Goal: Task Accomplishment & Management: Use online tool/utility

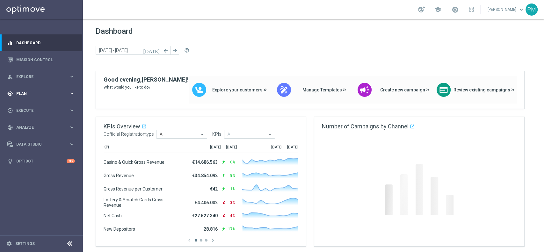
click at [25, 93] on span "Plan" at bounding box center [42, 94] width 53 height 4
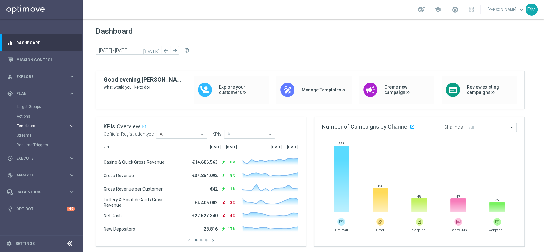
click at [35, 126] on span "Templates" at bounding box center [40, 126] width 46 height 4
click at [33, 134] on link "Optimail" at bounding box center [43, 135] width 47 height 5
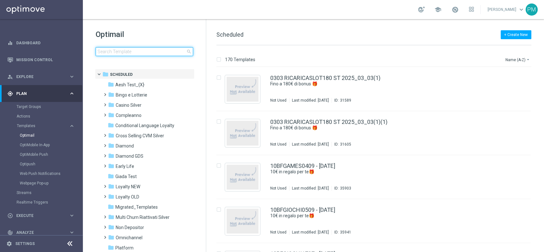
click at [157, 52] on input at bounding box center [145, 51] width 98 height 9
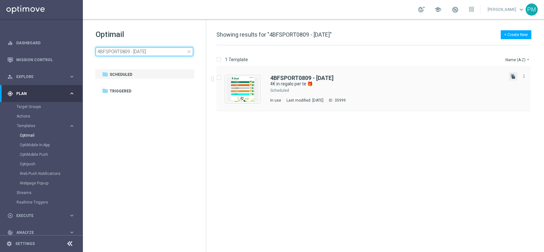
type input "4BFSPORT0809 - 2025-09-08"
click at [512, 78] on icon "file_copy" at bounding box center [513, 76] width 5 height 5
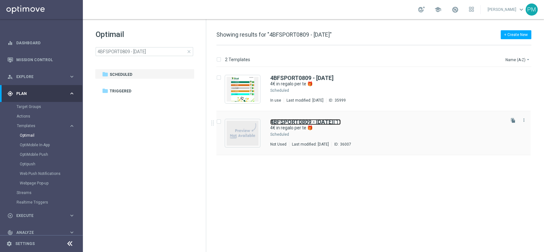
click at [282, 122] on b "4BFSPORT0809 - 2025-09-08" at bounding box center [301, 122] width 63 height 7
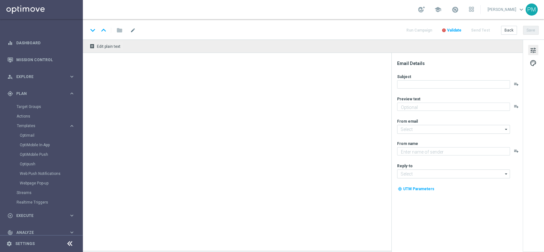
type input "4BFSPORT0809 - 2025-09-08(1)"
type textarea "da usare sulle Scommesse Sportive! ⚽"
type input "newsletter@comunicazioni.sisal.it"
type textarea "Sisal"
type input "info@sisal.it"
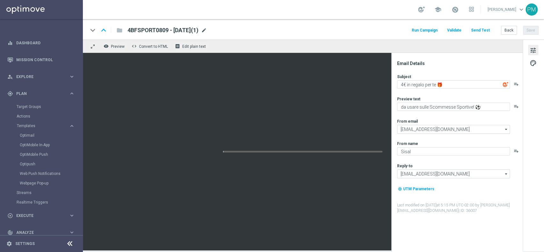
click at [207, 32] on span "mode_edit" at bounding box center [204, 30] width 6 height 6
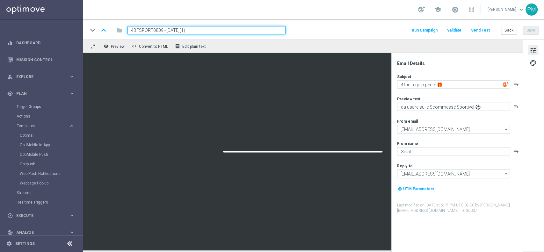
click at [166, 28] on input "4BFSPORT0809 - 2025-09-08(1)" at bounding box center [207, 30] width 158 height 8
paste input "BF2SPORT0909"
click at [149, 27] on input "4BFSPORT0809 - 2025-09-08(1)" at bounding box center [207, 30] width 158 height 8
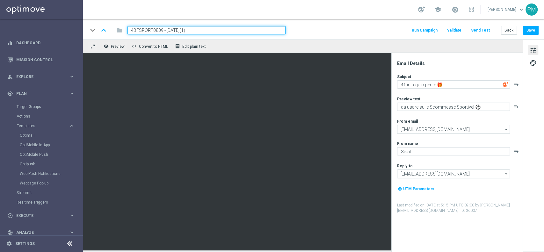
click at [149, 27] on input "4BFSPORT0809 - 2025-09-08(1)" at bounding box center [207, 30] width 158 height 8
paste input "BF2SPORT0909"
click at [204, 30] on input "BF2SPORT0909 - 2025-09-08(1)" at bounding box center [207, 30] width 158 height 8
type input "BF2SPORT0909 - 2025-09-08"
click at [329, 30] on div "keyboard_arrow_down keyboard_arrow_up folder BF2SPORT0909 - 2025-09-08 Run Camp…" at bounding box center [313, 30] width 451 height 8
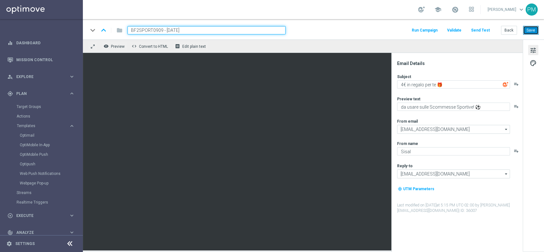
click at [535, 29] on button "Save" at bounding box center [531, 30] width 16 height 9
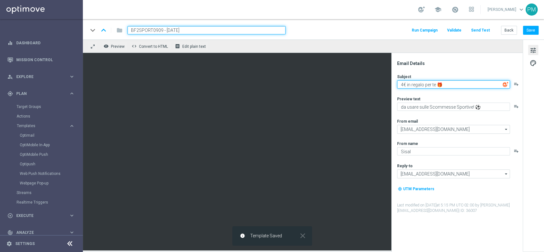
click at [403, 83] on textarea "4€ in regalo per te 🎁" at bounding box center [453, 84] width 113 height 8
type textarea "2€ in regalo per te 🎁"
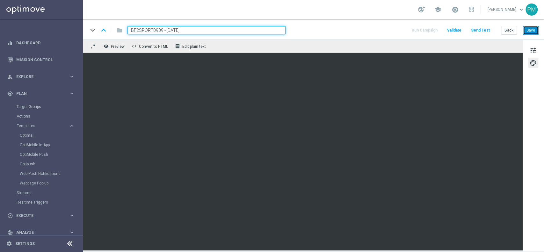
click at [534, 30] on button "Save" at bounding box center [531, 30] width 16 height 9
click at [170, 31] on input "BF2SPORT0909 - 2025-09-08" at bounding box center [207, 30] width 158 height 8
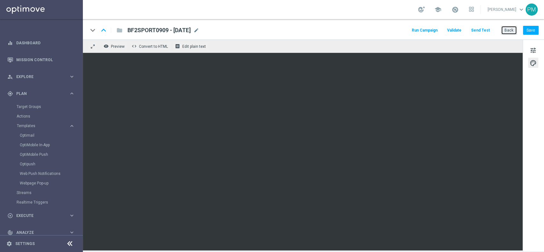
click at [512, 29] on button "Back" at bounding box center [509, 30] width 16 height 9
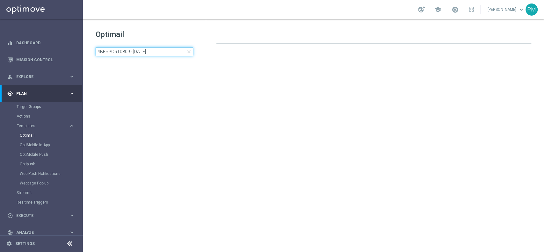
click at [142, 49] on input "4BFSPORT0809 - 2025-09-08" at bounding box center [145, 51] width 98 height 9
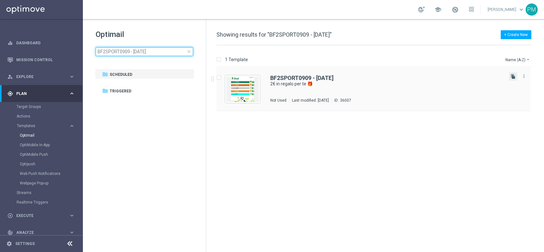
type input "BF2SPORT0909 - 2025-09-08"
click at [513, 76] on icon "file_copy" at bounding box center [513, 76] width 5 height 5
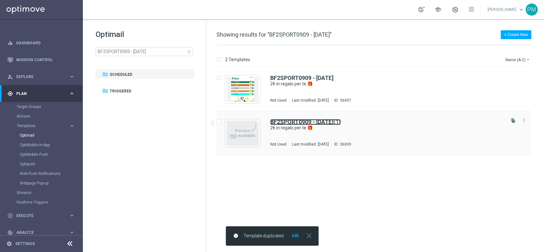
click at [286, 120] on b "BF2SPORT0909 - 2025-09-08" at bounding box center [301, 122] width 63 height 7
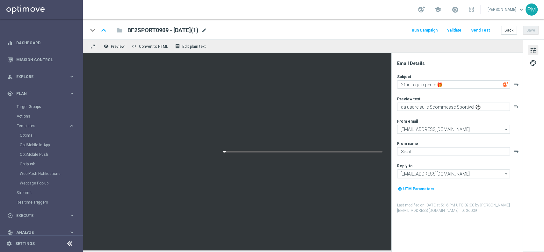
click at [207, 28] on span "mode_edit" at bounding box center [204, 30] width 6 height 6
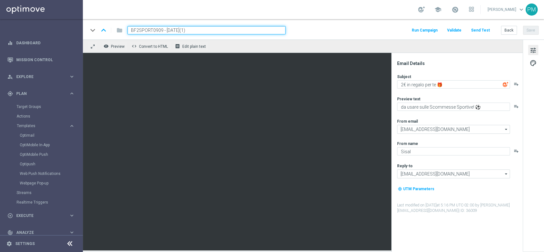
click at [148, 31] on input "BF2SPORT0909 - 2025-09-08(1)" at bounding box center [207, 30] width 158 height 8
paste input "10SPORT080925"
click at [218, 29] on input "BF10SPORT080925 - 2025-09-08(1)" at bounding box center [207, 30] width 158 height 8
type input "BF10SPORT080925 - 2025-09-08"
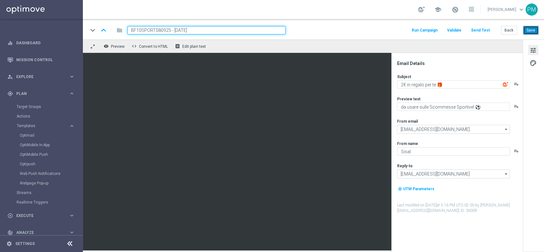
click at [536, 29] on button "Save" at bounding box center [531, 30] width 16 height 9
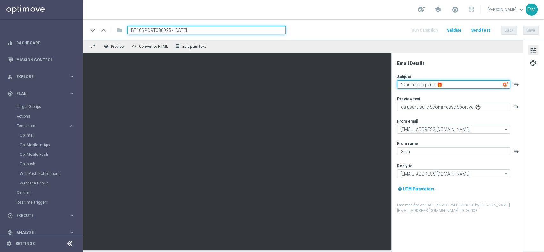
click at [403, 84] on textarea "2€ in regalo per te 🎁" at bounding box center [453, 84] width 113 height 8
type textarea "10€ in regalo per te 🎁"
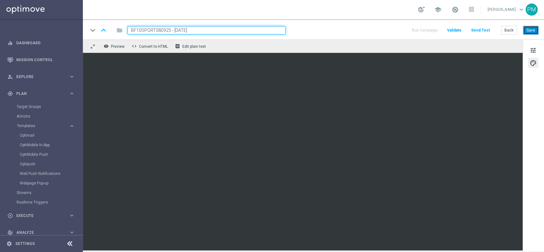
click at [528, 28] on button "Save" at bounding box center [531, 30] width 16 height 9
click at [187, 26] on input "BF10SPORT080925 - 2025-09-08" at bounding box center [207, 30] width 158 height 8
click at [513, 32] on button "Back" at bounding box center [509, 30] width 16 height 9
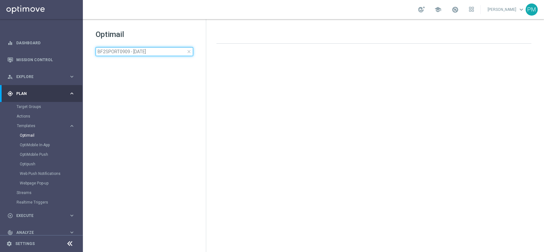
click at [148, 51] on input "BF2SPORT0909 - 2025-09-08" at bounding box center [145, 51] width 98 height 9
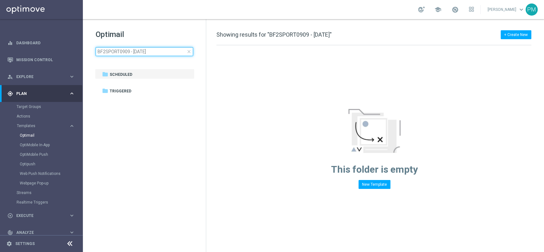
click at [148, 51] on input "BF2SPORT0909 - 2025-09-08" at bounding box center [145, 51] width 98 height 9
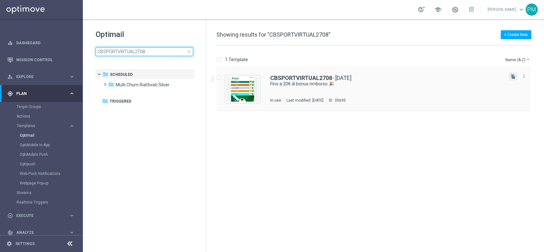
type input "CBSPORTVIRTUAL2708"
click at [511, 76] on icon "file_copy" at bounding box center [513, 76] width 5 height 5
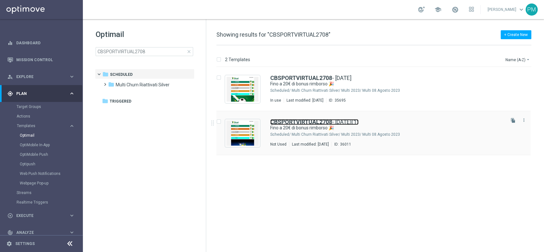
click at [283, 121] on b "CBSPORTVIRTUAL2708" at bounding box center [301, 122] width 62 height 7
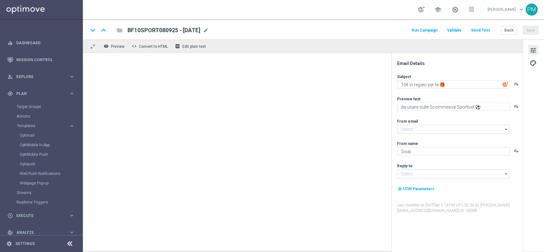
type input "newsletter@comunicazioni.sisal.it"
type input "info@sisal.it"
type textarea "Fino a 20€ di bonus rimborso 🎉"
type textarea "su Sport e Virtual!"
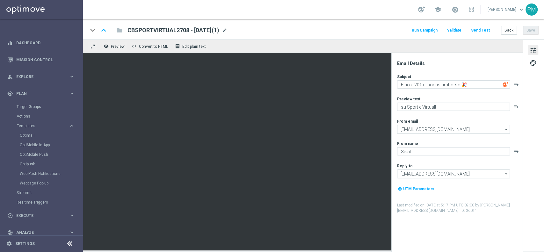
click at [228, 30] on span "mode_edit" at bounding box center [225, 30] width 6 height 6
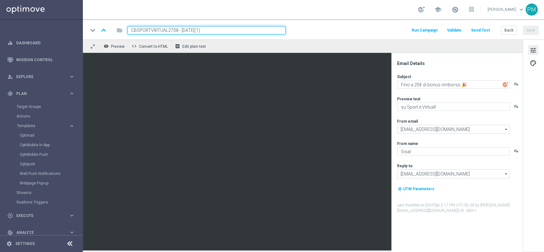
click at [159, 31] on input "CBSPORTVIRTUAL2708 - 2025-08-27(1)" at bounding box center [207, 30] width 158 height 8
paste input "080925"
click at [208, 30] on input "CBSPORT080925 - 2025-08-27(1)" at bounding box center [207, 30] width 158 height 8
type input "CBSPORT080925 - 2025-09-08"
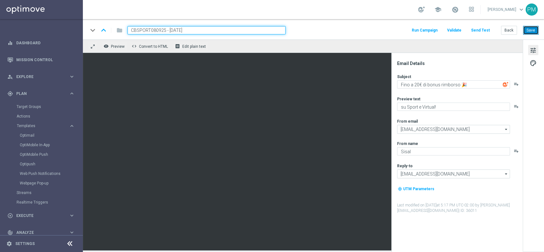
click at [531, 30] on button "Save" at bounding box center [531, 30] width 16 height 9
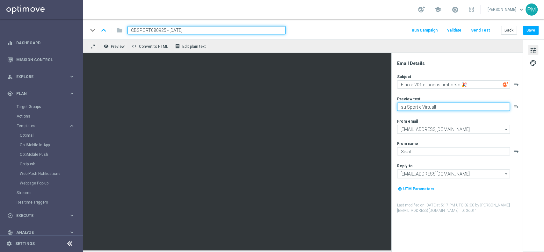
click at [406, 106] on textarea "su Sport e Virtual!" at bounding box center [453, 107] width 113 height 8
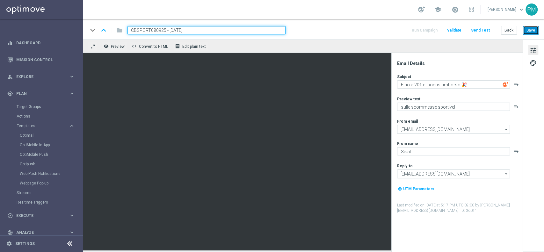
click at [532, 32] on button "Save" at bounding box center [531, 30] width 16 height 9
click at [176, 27] on input "CBSPORT080925 - 2025-09-08" at bounding box center [207, 30] width 158 height 8
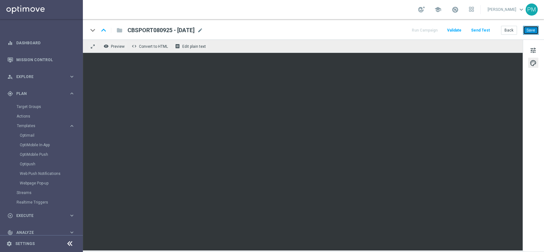
click at [533, 32] on button "Save" at bounding box center [531, 30] width 16 height 9
click at [532, 27] on button "Save" at bounding box center [531, 30] width 16 height 9
click at [536, 29] on button "Save" at bounding box center [531, 30] width 16 height 9
click at [530, 32] on button "Save" at bounding box center [531, 30] width 16 height 9
click at [535, 49] on span "tune" at bounding box center [533, 50] width 7 height 8
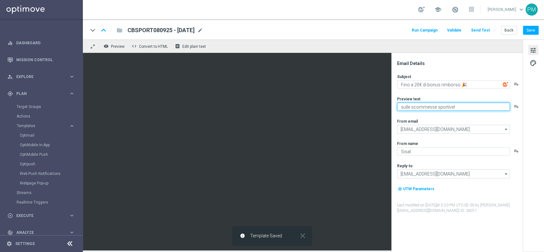
click at [413, 106] on textarea "sulle scommesse sportive!" at bounding box center [453, 107] width 113 height 8
type textarea "sulle Scommesse Sportive!"
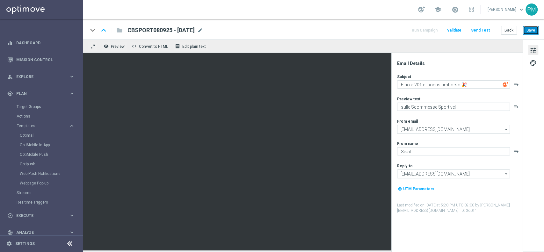
click at [536, 31] on button "Save" at bounding box center [531, 30] width 16 height 9
click at [30, 108] on link "Target Groups" at bounding box center [42, 106] width 50 height 5
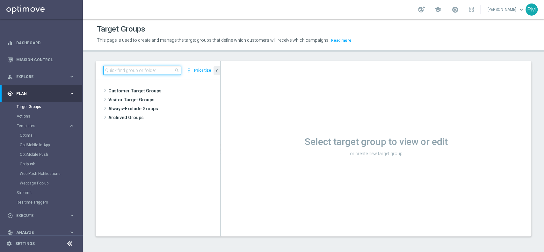
click at [162, 71] on input at bounding box center [142, 70] width 78 height 9
paste input "Churn 0-12M Talent ggr nb tra 0 e 500 lftime 1st Sport"
type input "Churn 0-12M Talent ggr nb tra 0 e 500 lftime 1st Sport"
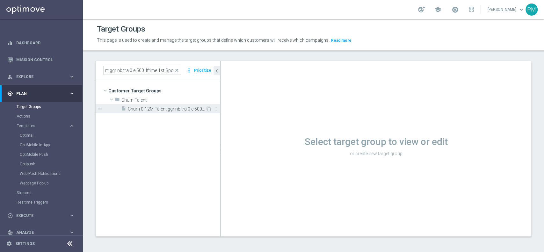
click at [174, 111] on span "Churn 0-12M Talent ggr nb tra 0 e 500 lftime 1st Sport" at bounding box center [167, 109] width 78 height 5
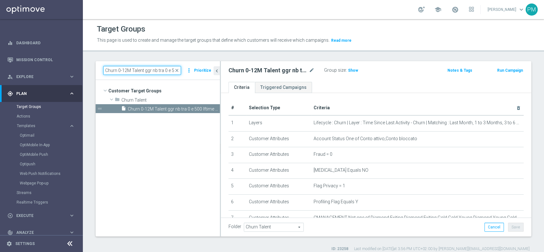
click at [127, 70] on input "Churn 0-12M Talent ggr nb tra 0 e 500 lftime 1st Sport" at bounding box center [142, 70] width 78 height 9
click at [497, 69] on button "Run Campaign" at bounding box center [510, 70] width 27 height 7
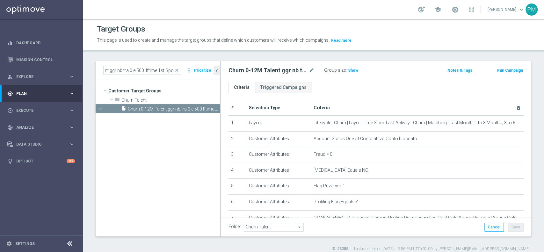
scroll to position [0, 0]
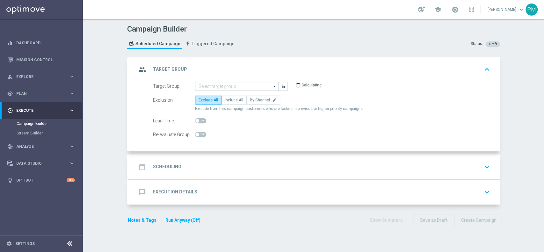
type input "Churn 0-12M Talent ggr nb tra 0 e 500 lftime 1st Sport"
click at [225, 162] on div "date_range Scheduling keyboard_arrow_down" at bounding box center [315, 167] width 356 height 12
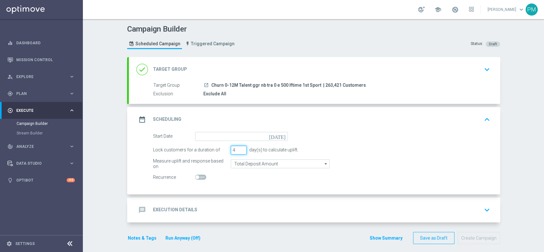
click at [239, 148] on input "4" at bounding box center [239, 150] width 16 height 9
type input "5"
click at [239, 148] on input "5" at bounding box center [239, 150] width 16 height 9
click at [240, 163] on input "Total Deposit Amount" at bounding box center [280, 163] width 99 height 9
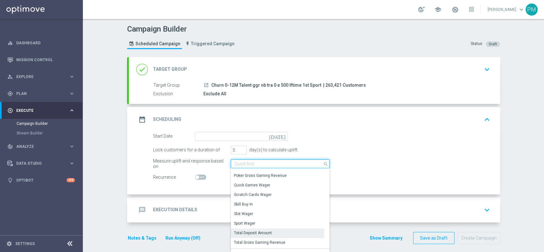
scroll to position [95, 0]
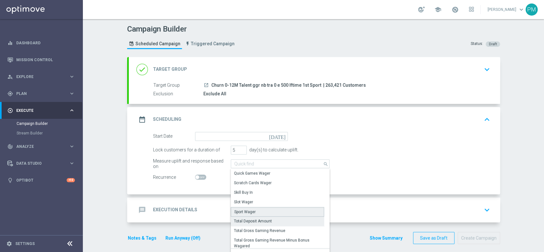
click at [255, 213] on div "Sport Wager" at bounding box center [277, 212] width 93 height 10
type input "Sport Wager"
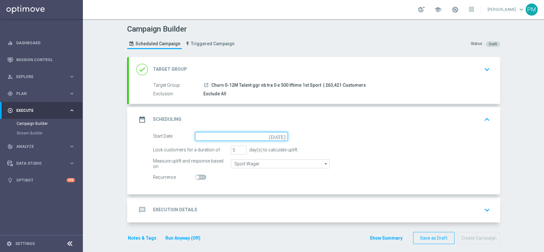
click at [227, 138] on input at bounding box center [241, 136] width 93 height 9
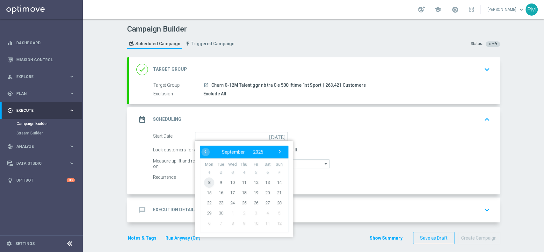
click at [209, 184] on span "8" at bounding box center [209, 182] width 10 height 10
type input "08 Sep 2025"
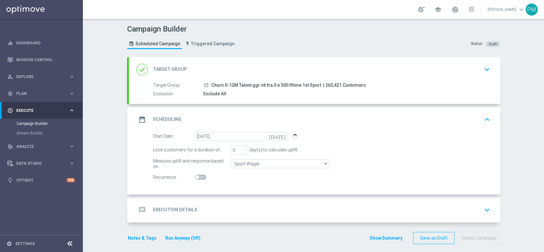
click at [209, 207] on div "message Execution Details keyboard_arrow_down" at bounding box center [315, 210] width 356 height 12
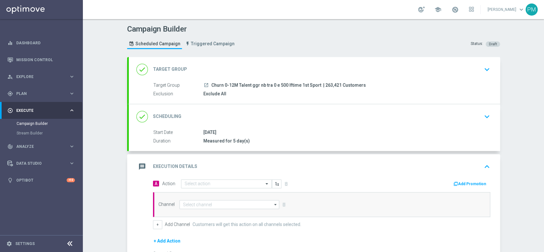
scroll to position [42, 0]
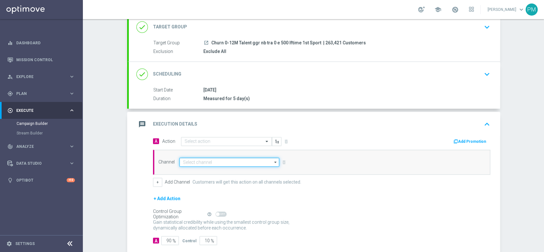
click at [212, 161] on input at bounding box center [230, 162] width 100 height 9
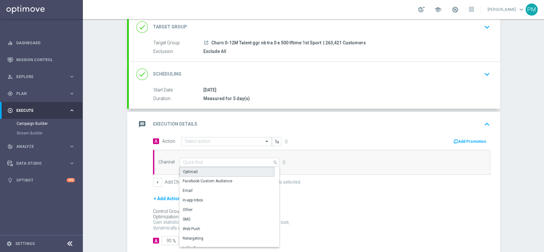
click at [206, 171] on div "Optimail" at bounding box center [227, 172] width 95 height 10
type input "Optimail"
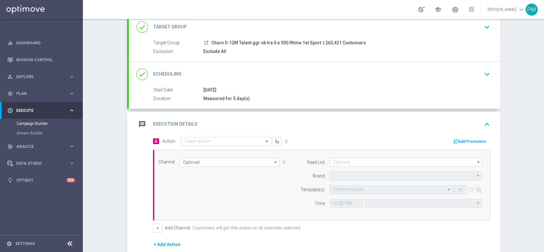
type input "Central European Time (Berlin) (UTC +02:00)"
type input "Sisal Marketing"
click at [223, 139] on input "text" at bounding box center [220, 141] width 71 height 5
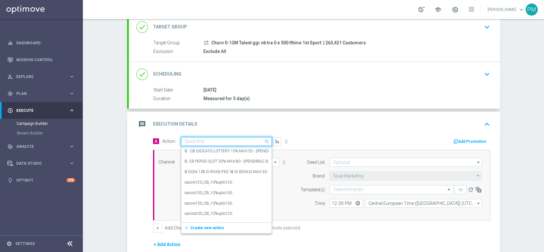
paste input "BF 2€ SPORT"
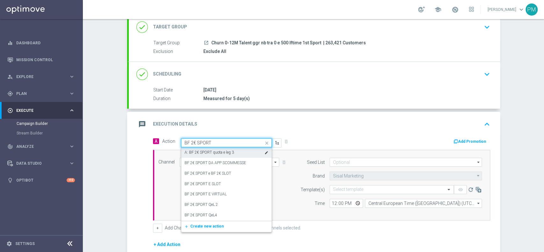
type input "BF 2€ SPORT"
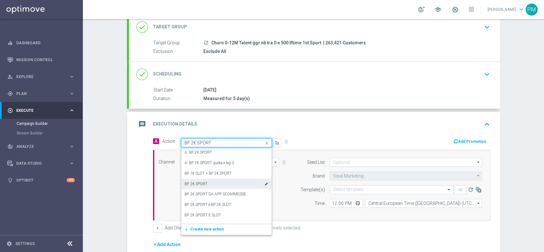
click at [208, 182] on div "BF 2€ SPORT edit" at bounding box center [227, 184] width 84 height 11
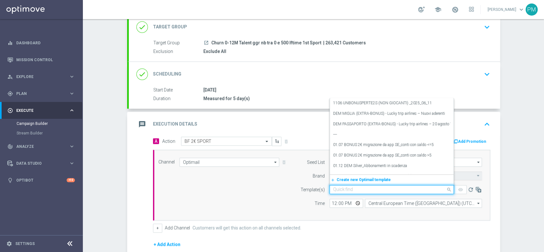
click at [344, 188] on input "text" at bounding box center [385, 189] width 105 height 5
paste input "BF2SPORT0909 - 2025-09-08"
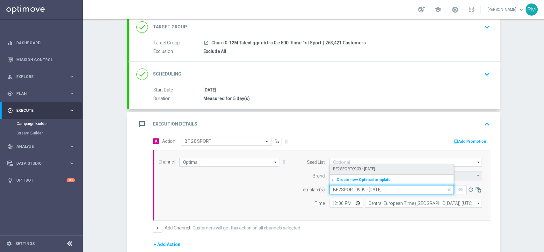
click at [347, 172] on div "BF2SPORT0909 - 2025-09-08" at bounding box center [391, 169] width 117 height 11
type input "BF2SPORT0909 - 2025-09-08"
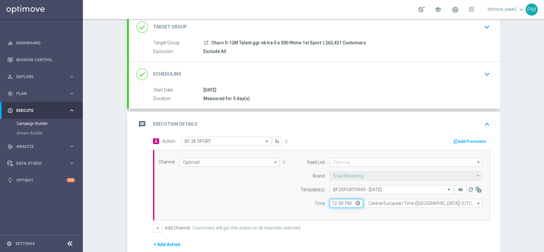
click at [333, 202] on input "12:00" at bounding box center [346, 203] width 33 height 9
type input "19:00"
click at [463, 139] on button "Add Promotion" at bounding box center [470, 141] width 35 height 7
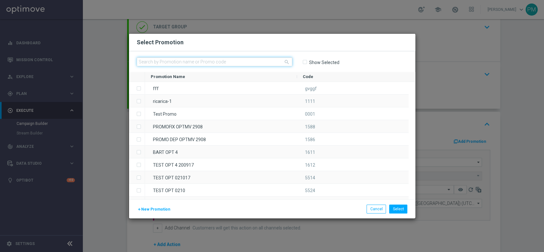
click at [226, 65] on input "text" at bounding box center [215, 61] width 156 height 9
paste input "233820"
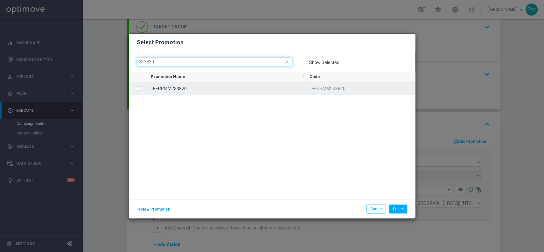
type input "233820"
click at [212, 89] on div "EERRMM233820" at bounding box center [224, 88] width 159 height 12
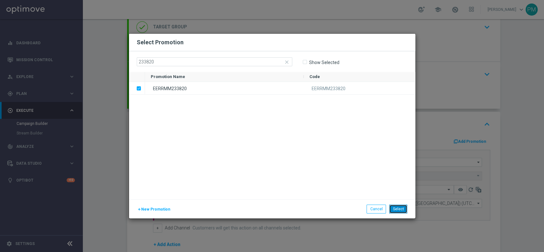
click at [402, 207] on button "Select" at bounding box center [398, 209] width 18 height 9
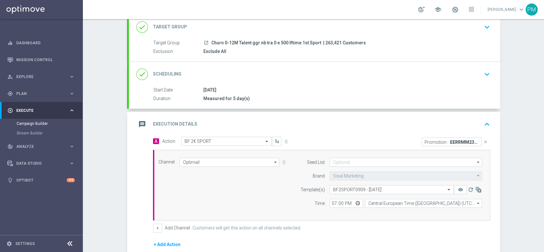
click at [394, 121] on div "message Execution Details keyboard_arrow_up" at bounding box center [315, 124] width 356 height 12
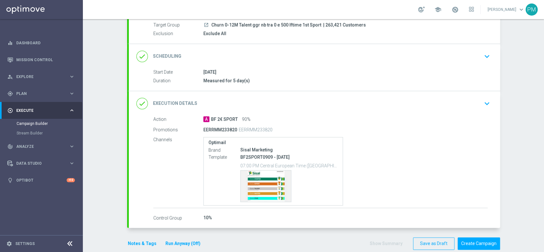
scroll to position [70, 0]
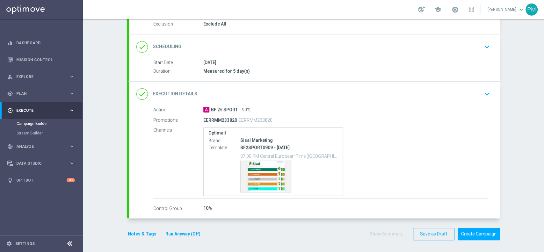
click at [127, 232] on button "Notes & Tags" at bounding box center [142, 234] width 30 height 8
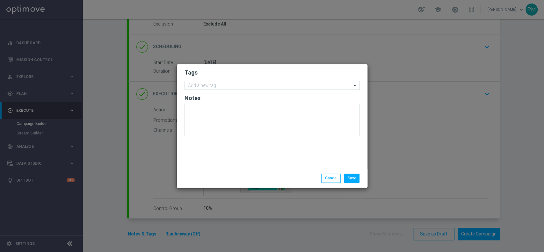
click at [201, 84] on input "text" at bounding box center [270, 85] width 164 height 5
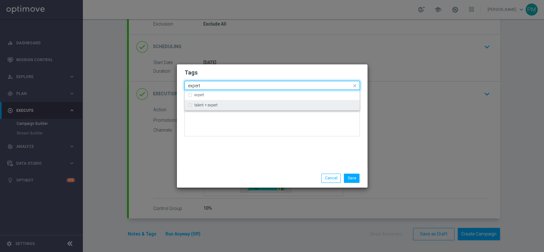
click at [203, 104] on label "talent + expert" at bounding box center [206, 105] width 23 height 4
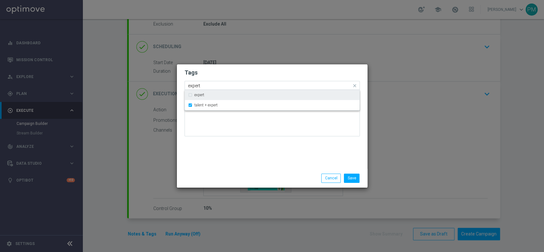
click at [197, 85] on input "expert" at bounding box center [270, 85] width 164 height 5
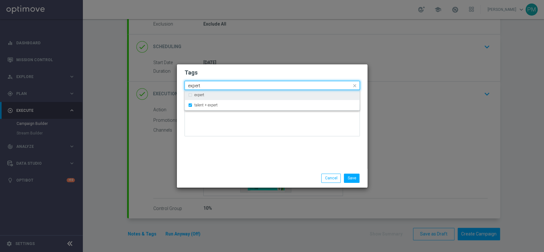
click at [197, 85] on input "expert" at bounding box center [270, 85] width 164 height 5
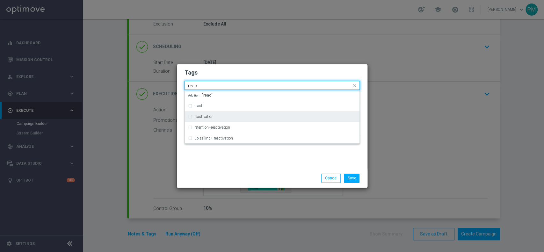
click at [195, 114] on div "reactivation" at bounding box center [272, 117] width 168 height 10
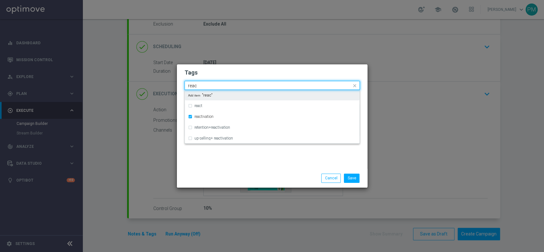
click at [193, 85] on input "reac" at bounding box center [270, 85] width 164 height 5
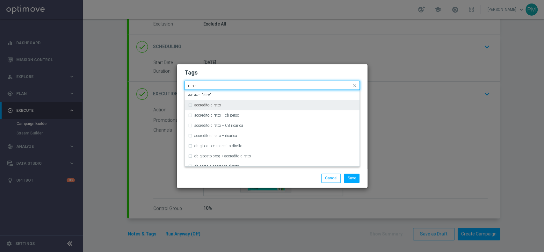
click at [203, 106] on label "accredito diretto" at bounding box center [208, 105] width 26 height 4
click at [192, 87] on input "dire" at bounding box center [270, 85] width 164 height 5
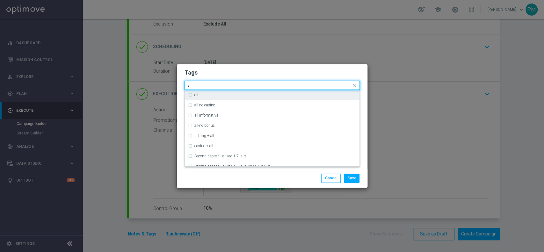
click at [199, 93] on div "all" at bounding box center [276, 95] width 162 height 4
click at [192, 85] on input "all" at bounding box center [270, 85] width 164 height 5
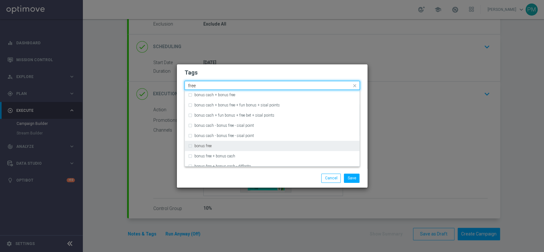
click at [203, 147] on label "bonus free" at bounding box center [203, 146] width 17 height 4
type input "free"
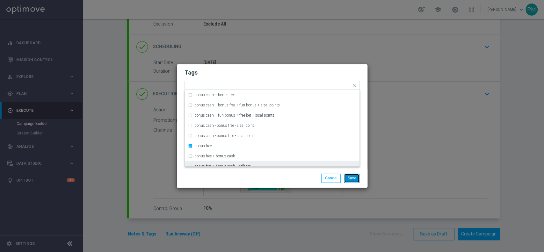
click at [355, 176] on button "Save" at bounding box center [352, 178] width 16 height 9
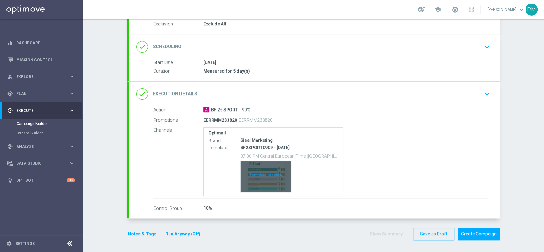
click at [275, 175] on div "Template preview" at bounding box center [266, 176] width 50 height 31
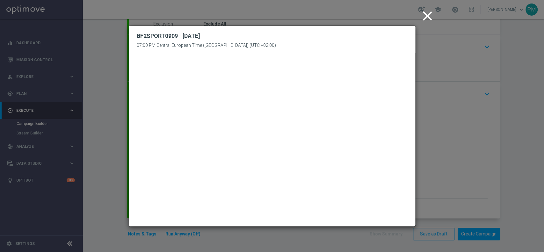
click at [431, 19] on icon "close" at bounding box center [428, 16] width 16 height 16
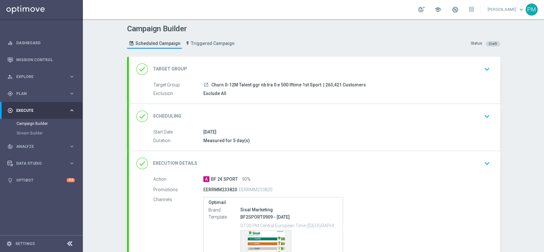
scroll to position [0, 0]
click at [306, 113] on div "done Scheduling keyboard_arrow_down" at bounding box center [315, 117] width 356 height 12
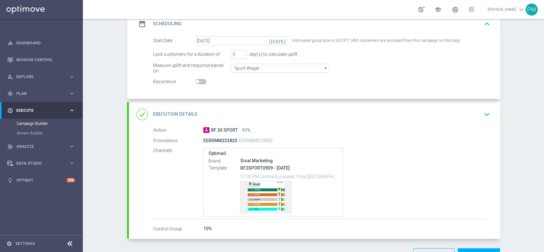
scroll to position [116, 0]
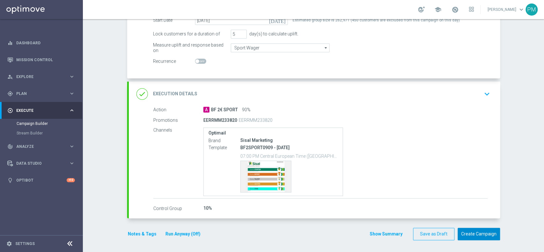
click at [464, 235] on button "Create Campaign" at bounding box center [479, 234] width 42 height 12
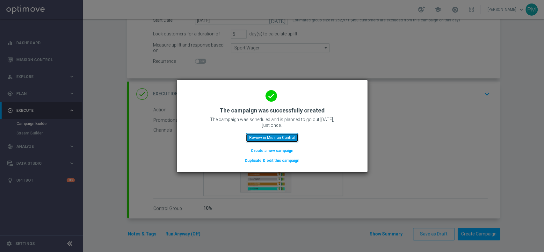
click at [251, 138] on button "Review in Mission Control" at bounding box center [272, 137] width 53 height 9
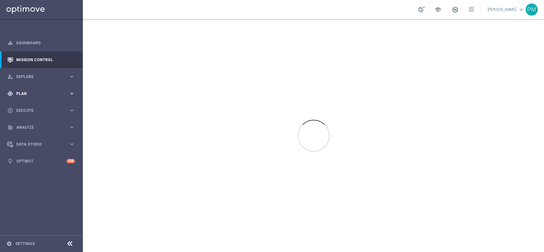
click at [34, 94] on span "Plan" at bounding box center [42, 94] width 53 height 4
click at [33, 109] on link "Target Groups" at bounding box center [42, 106] width 50 height 5
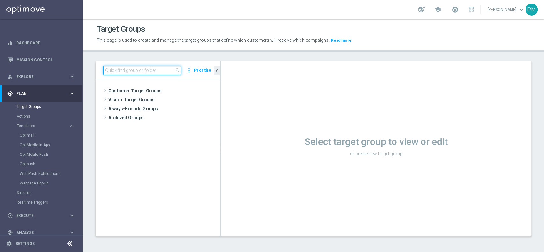
click at [162, 68] on input at bounding box center [142, 70] width 78 height 9
paste input "Churn Master Low"
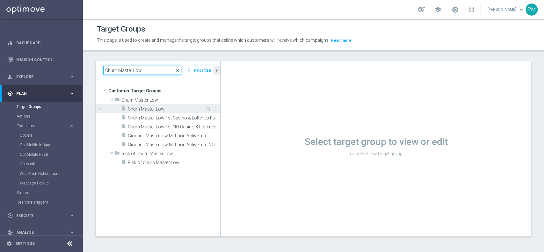
type input "Churn Master Low"
click at [163, 107] on span "Churn Master Low" at bounding box center [166, 109] width 77 height 5
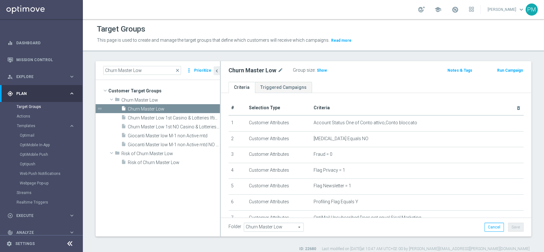
click at [497, 72] on button "Run Campaign" at bounding box center [510, 70] width 27 height 7
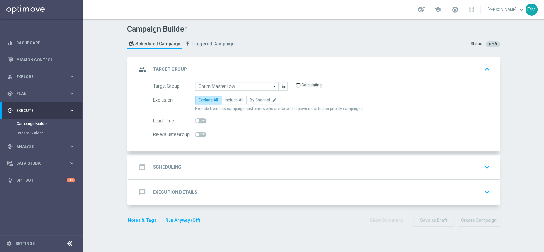
click at [236, 162] on div "date_range Scheduling keyboard_arrow_down" at bounding box center [315, 167] width 356 height 12
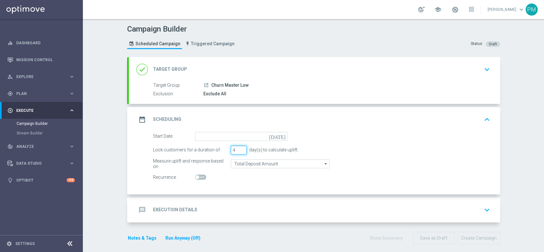
click at [239, 148] on input "4" at bounding box center [239, 150] width 16 height 9
type input "5"
click at [239, 148] on input "5" at bounding box center [239, 150] width 16 height 9
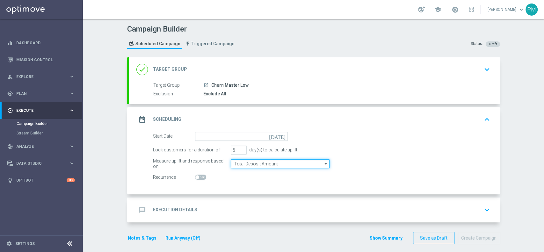
click at [242, 165] on input "Total Deposit Amount" at bounding box center [280, 163] width 99 height 9
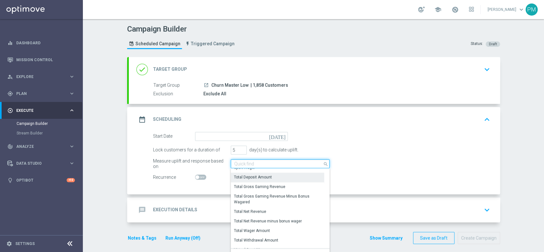
scroll to position [97, 0]
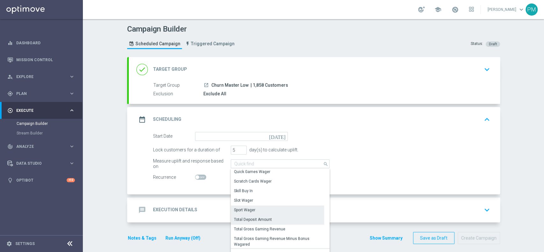
click at [249, 212] on div "Sport Wager" at bounding box center [244, 210] width 21 height 6
type input "Sport Wager"
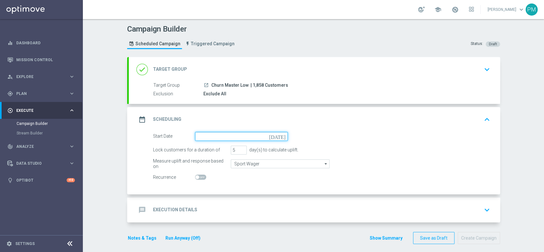
click at [228, 136] on input at bounding box center [241, 136] width 93 height 9
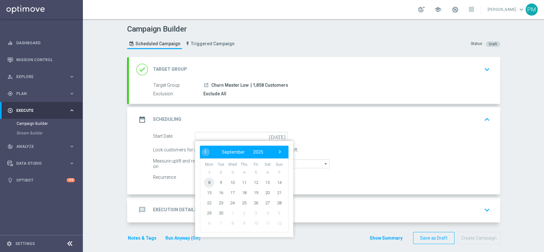
click at [207, 182] on span "8" at bounding box center [209, 182] width 10 height 10
type input "08 Sep 2025"
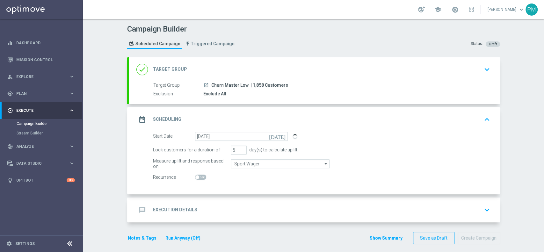
click at [210, 213] on div "message Execution Details keyboard_arrow_down" at bounding box center [315, 210] width 356 height 12
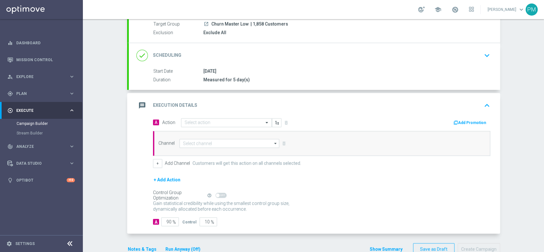
scroll to position [77, 0]
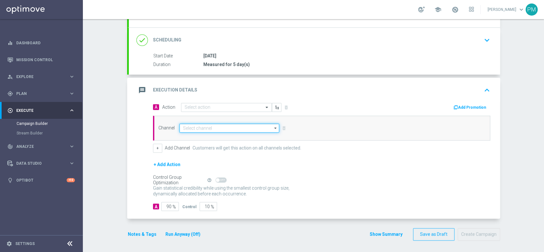
click at [198, 129] on input at bounding box center [230, 128] width 100 height 9
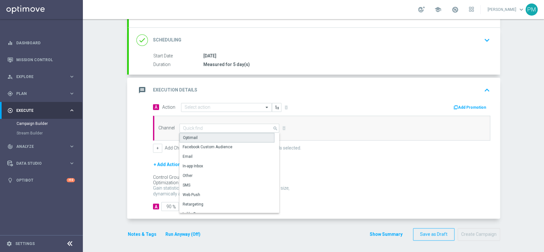
click at [196, 139] on div "Optimail" at bounding box center [227, 138] width 95 height 10
type input "Optimail"
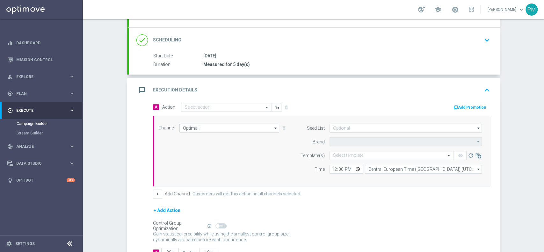
type input "Sisal Marketing"
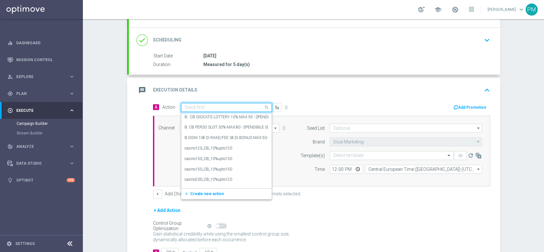
click at [194, 106] on input "text" at bounding box center [220, 107] width 71 height 5
paste input "BF 10€ SPORT"
type input "BF 10€ SPORT"
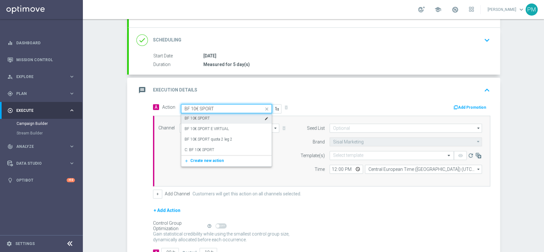
click at [210, 117] on div "BF 10€ SPORT edit" at bounding box center [227, 118] width 84 height 11
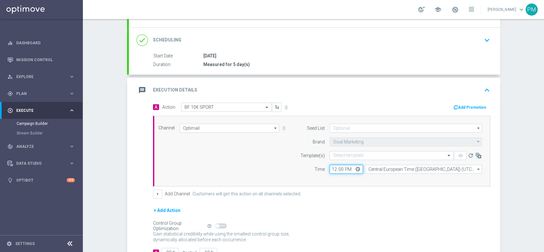
click at [334, 170] on input "12:00" at bounding box center [346, 169] width 33 height 9
type input "19:00"
click at [350, 151] on div "Select template" at bounding box center [392, 155] width 124 height 9
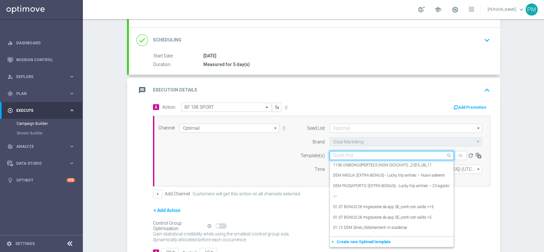
paste input "BF10SPORT080925 - 2025-09-08"
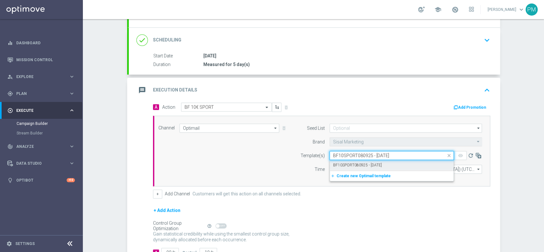
click at [351, 165] on label "BF10SPORT080925 - 2025-09-08" at bounding box center [357, 165] width 49 height 5
type input "BF10SPORT080925 - 2025-09-08"
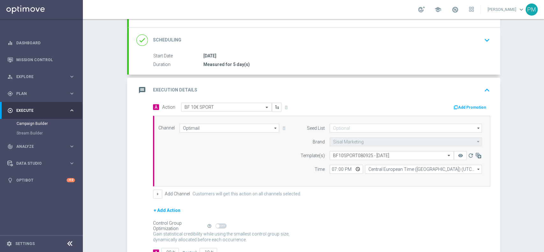
click at [467, 104] on button "Add Promotion" at bounding box center [470, 107] width 35 height 7
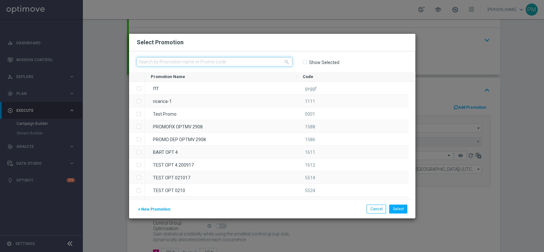
click at [204, 63] on input "text" at bounding box center [215, 61] width 156 height 9
paste input "233821"
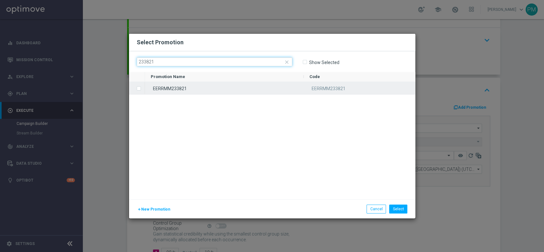
type input "233821"
click at [205, 85] on div "EERRMM233821" at bounding box center [224, 88] width 159 height 12
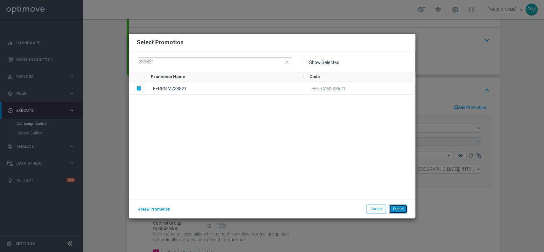
click at [395, 208] on button "Select" at bounding box center [398, 209] width 18 height 9
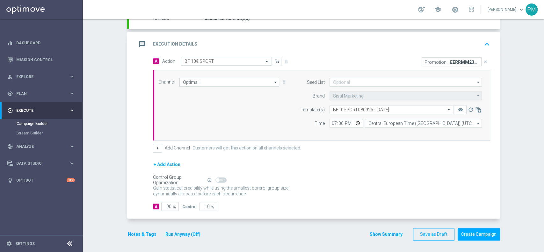
scroll to position [122, 0]
click at [134, 231] on button "Notes & Tags" at bounding box center [142, 235] width 30 height 8
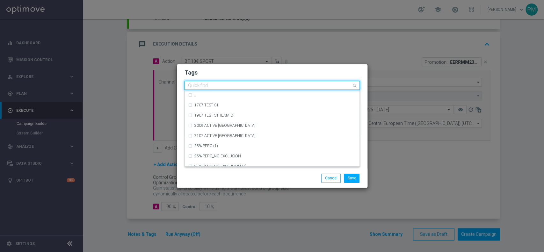
click at [196, 87] on input "text" at bounding box center [270, 85] width 164 height 5
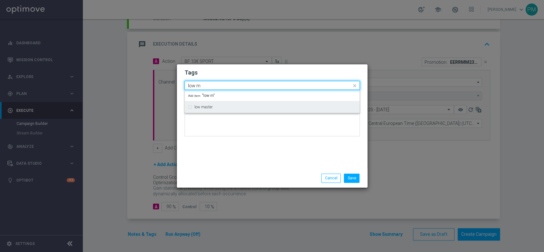
click at [206, 113] on div "low master" at bounding box center [272, 107] width 175 height 12
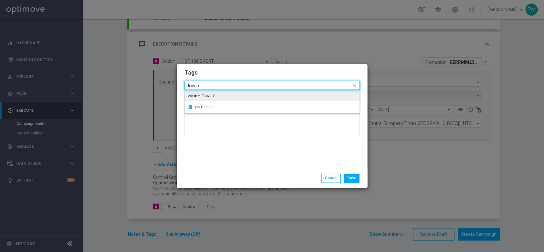
click at [195, 86] on input "low m" at bounding box center [270, 85] width 164 height 5
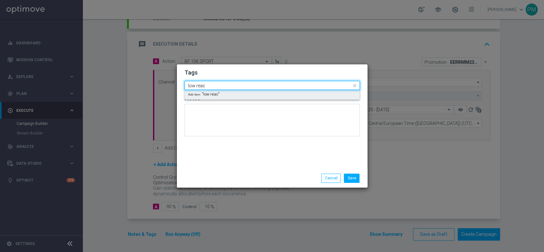
click at [196, 86] on input "low reac" at bounding box center [270, 85] width 164 height 5
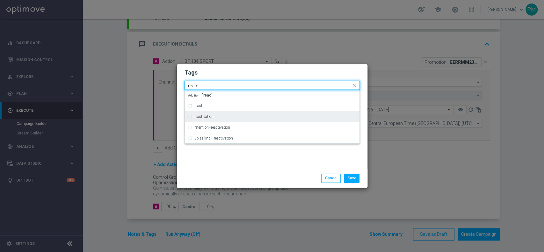
click at [200, 116] on label "reactivation" at bounding box center [204, 117] width 19 height 4
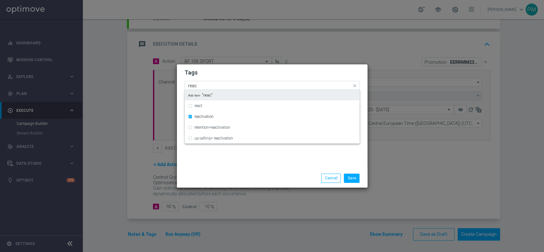
click at [193, 85] on input "reac" at bounding box center [270, 85] width 164 height 5
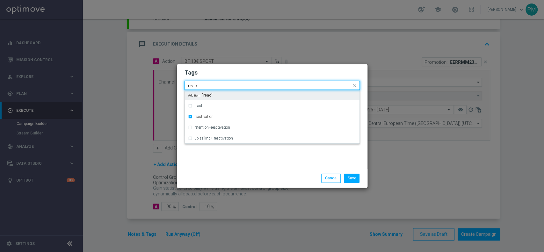
click at [193, 85] on input "reac" at bounding box center [270, 85] width 164 height 5
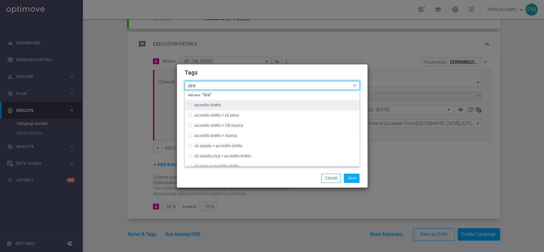
click at [200, 104] on label "accredito diretto" at bounding box center [208, 105] width 26 height 4
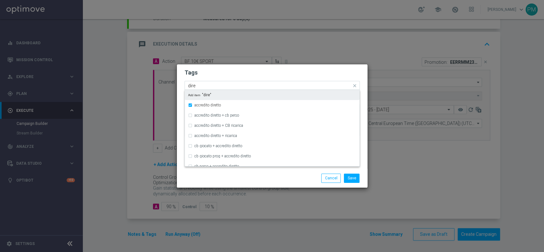
click at [190, 85] on input "dire" at bounding box center [270, 85] width 164 height 5
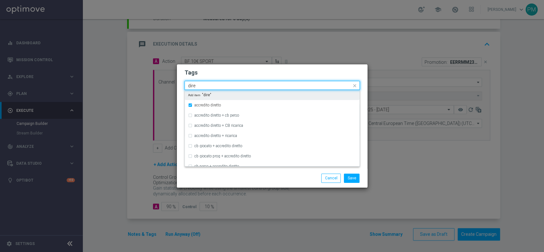
click at [190, 85] on input "dire" at bounding box center [270, 85] width 164 height 5
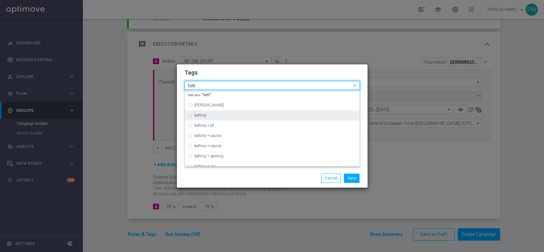
click at [211, 115] on div "betting" at bounding box center [276, 116] width 162 height 4
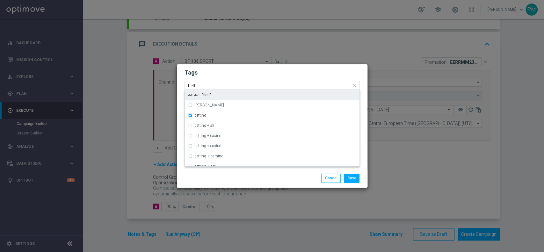
click at [194, 85] on input "bett" at bounding box center [270, 85] width 164 height 5
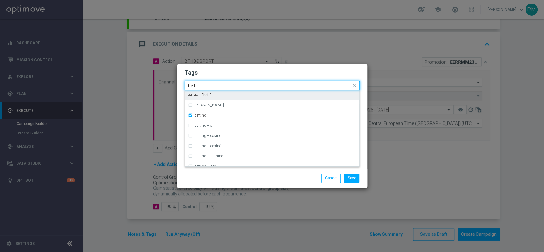
click at [194, 85] on input "bett" at bounding box center [270, 85] width 164 height 5
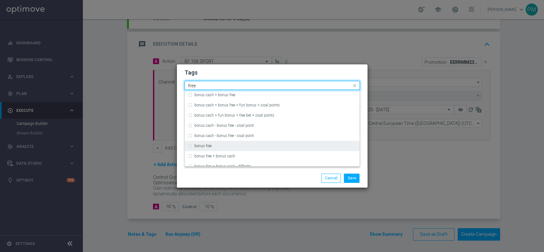
click at [216, 145] on div "bonus free" at bounding box center [276, 146] width 162 height 4
type input "free"
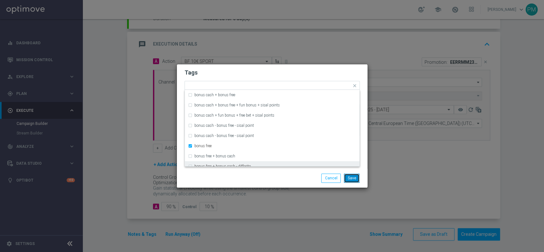
click at [346, 178] on button "Save" at bounding box center [352, 178] width 16 height 9
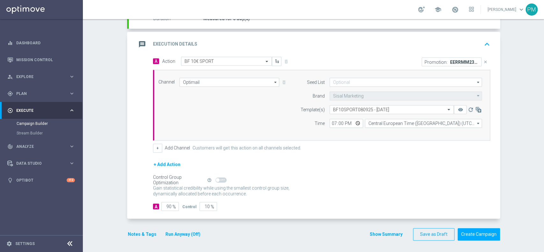
click at [376, 51] on div "message Execution Details keyboard_arrow_up" at bounding box center [315, 44] width 372 height 25
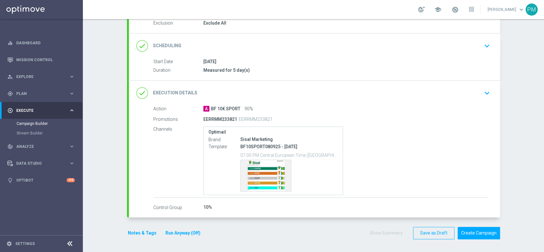
scroll to position [70, 0]
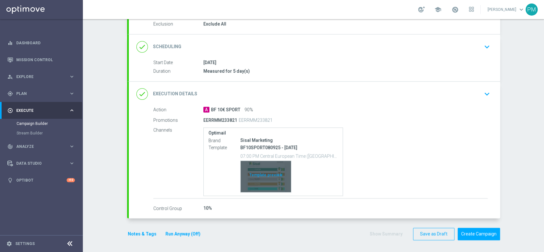
click at [259, 171] on div "Template preview" at bounding box center [266, 176] width 50 height 31
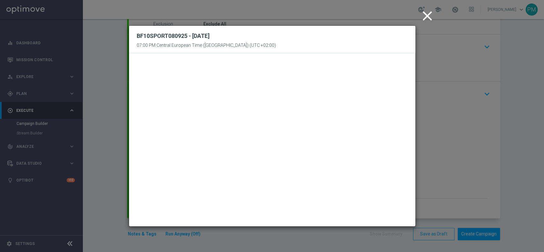
click at [433, 17] on icon "close" at bounding box center [428, 16] width 16 height 16
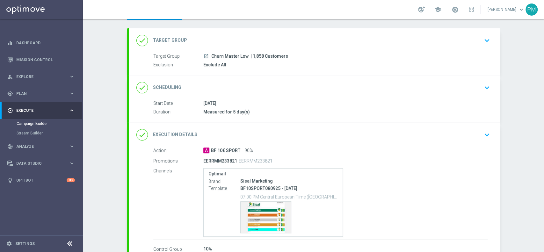
scroll to position [0, 0]
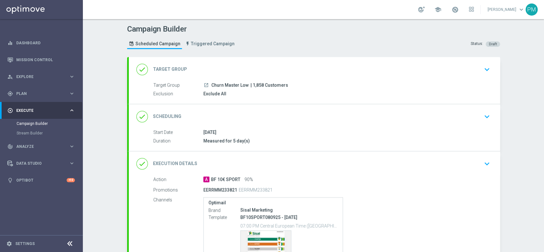
click at [330, 121] on div "done Scheduling keyboard_arrow_down" at bounding box center [315, 117] width 356 height 12
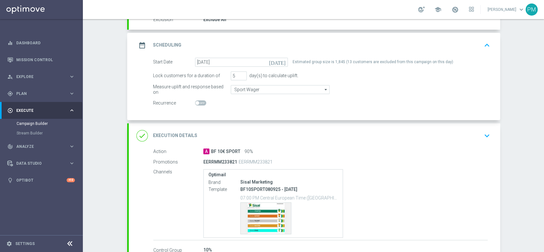
scroll to position [116, 0]
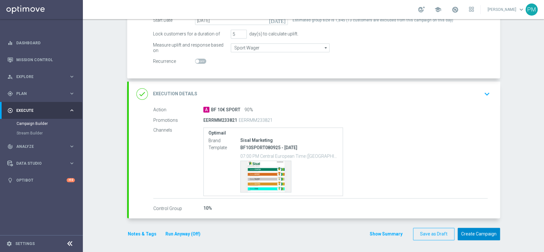
click at [475, 236] on button "Create Campaign" at bounding box center [479, 234] width 42 height 12
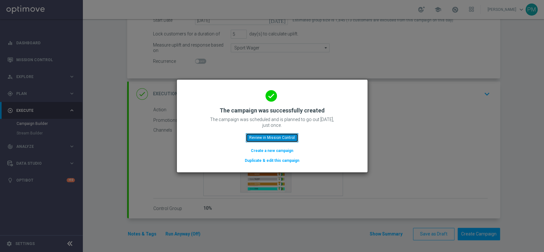
click at [288, 137] on button "Review in Mission Control" at bounding box center [272, 137] width 53 height 9
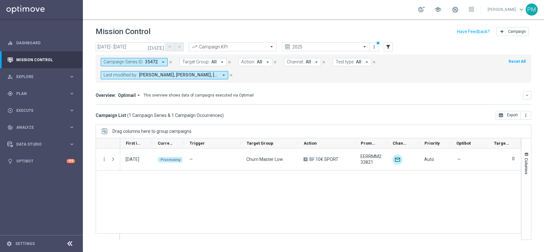
click at [168, 61] on icon "close" at bounding box center [170, 62] width 4 height 4
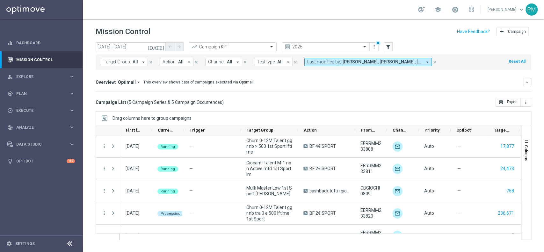
click at [161, 48] on icon "[DATE]" at bounding box center [156, 47] width 17 height 6
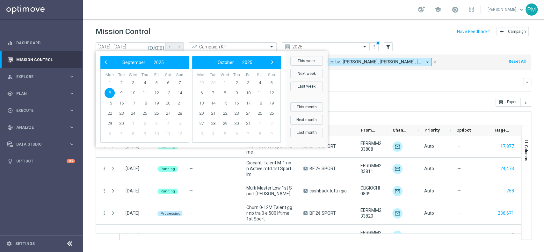
click at [110, 94] on span "8" at bounding box center [110, 93] width 10 height 10
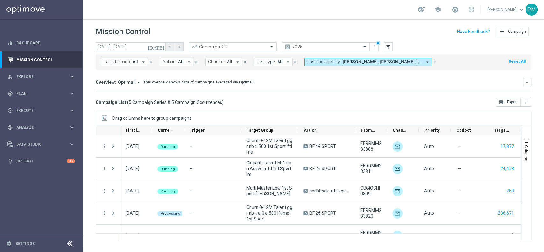
scroll to position [13, 0]
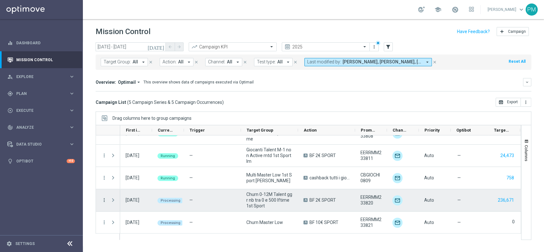
click at [106, 199] on icon "more_vert" at bounding box center [104, 200] width 6 height 6
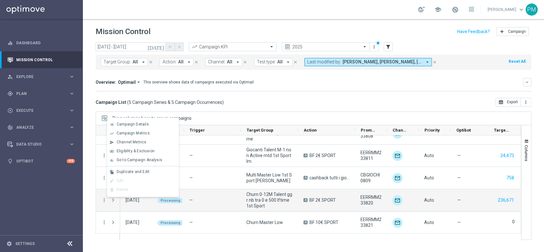
click at [294, 97] on mini-dashboard "Overview: Optimail arrow_drop_down This overview shows data of campaigns execut…" at bounding box center [314, 84] width 436 height 28
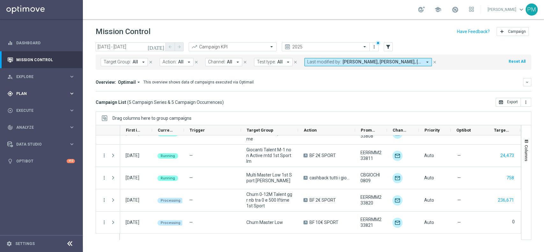
click at [33, 93] on span "Plan" at bounding box center [42, 94] width 53 height 4
click at [34, 108] on link "Target Groups" at bounding box center [42, 106] width 50 height 5
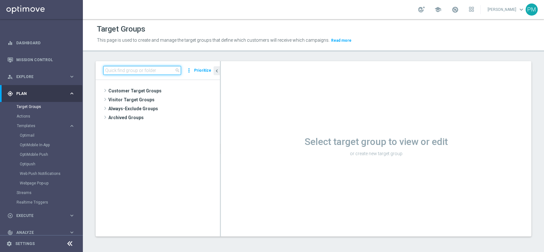
click at [159, 70] on input at bounding box center [142, 70] width 78 height 9
paste input "Multi Talent ggr nb lm > 0 1st Sport saldo"
type input "Multi Talent ggr nb lm > 0 1st Sport saldo"
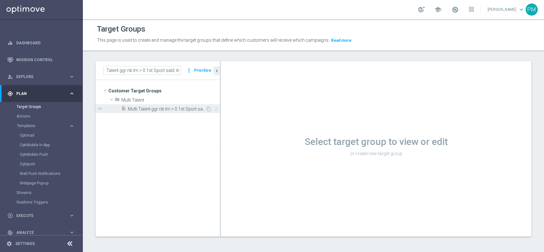
click at [159, 109] on span "Multi Talent ggr nb lm > 0 1st Sport saldo" at bounding box center [167, 109] width 78 height 5
drag, startPoint x: 220, startPoint y: 85, endPoint x: 367, endPoint y: 88, distance: 146.7
click at [221, 85] on div at bounding box center [220, 148] width 1 height 175
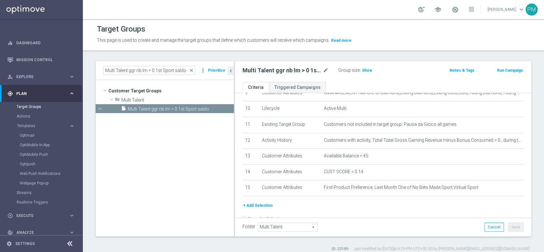
scroll to position [170, 0]
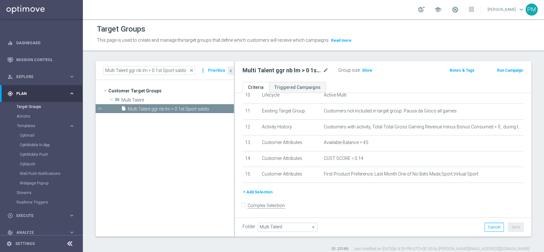
click at [500, 72] on button "Run Campaign" at bounding box center [510, 70] width 27 height 7
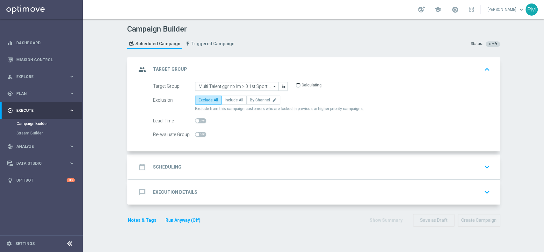
click at [240, 165] on div "date_range Scheduling keyboard_arrow_down" at bounding box center [315, 167] width 356 height 12
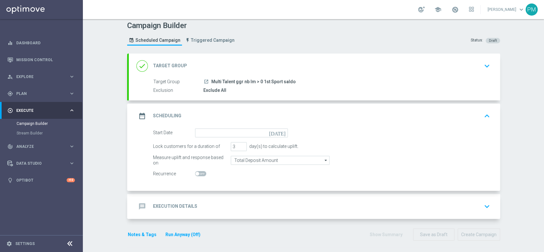
scroll to position [4, 0]
click at [238, 143] on input "4" at bounding box center [239, 146] width 16 height 9
type input "5"
click at [238, 143] on input "5" at bounding box center [239, 146] width 16 height 9
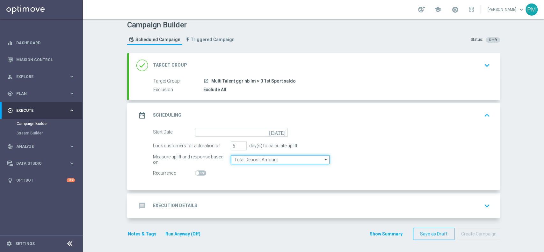
click at [240, 157] on input "Total Deposit Amount" at bounding box center [280, 159] width 99 height 9
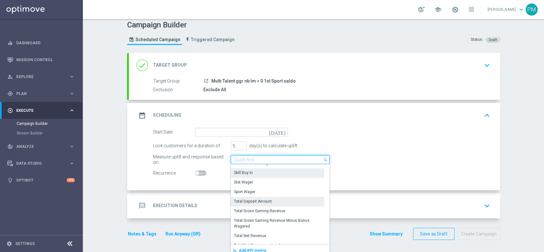
scroll to position [95, 0]
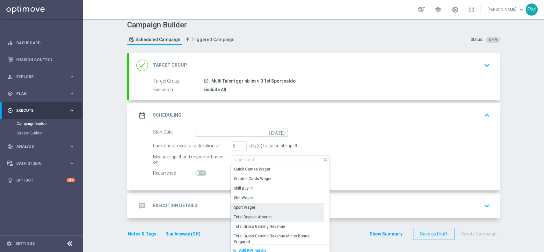
click at [260, 206] on div "Sport Wager" at bounding box center [277, 207] width 93 height 9
type input "Sport Wager"
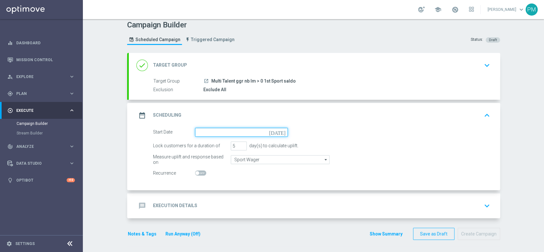
click at [240, 131] on input at bounding box center [241, 132] width 93 height 9
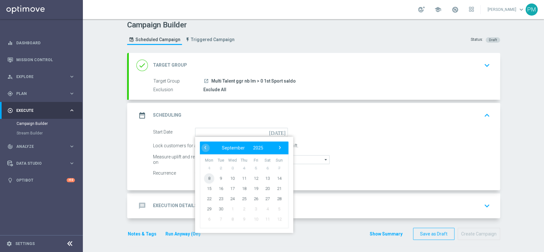
click at [209, 180] on span "8" at bounding box center [209, 178] width 10 height 10
type input "08 Sep 2025"
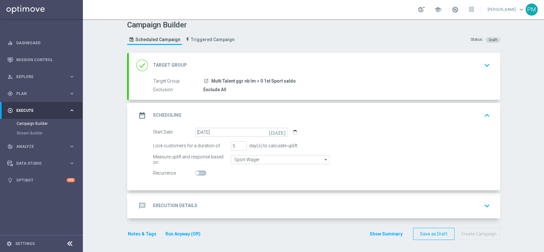
click at [231, 200] on div "message Execution Details keyboard_arrow_down" at bounding box center [315, 206] width 356 height 12
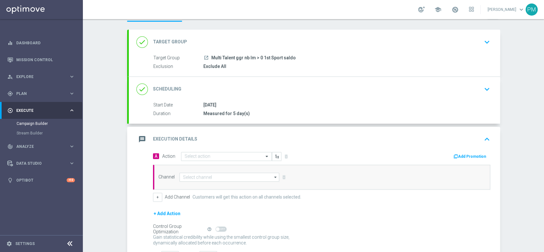
scroll to position [53, 0]
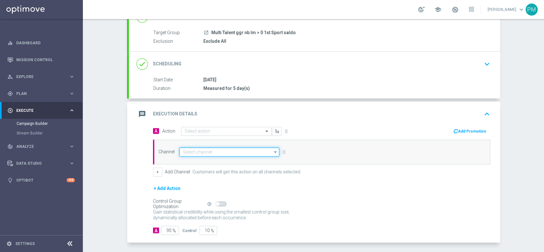
click at [200, 154] on input at bounding box center [230, 152] width 100 height 9
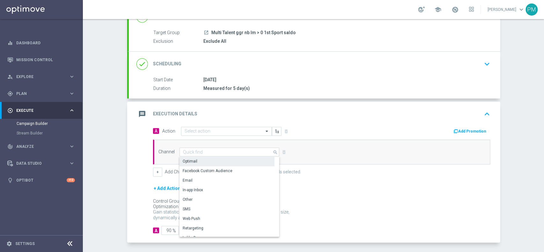
click at [197, 159] on div "Optimail" at bounding box center [227, 161] width 95 height 9
type input "Optimail"
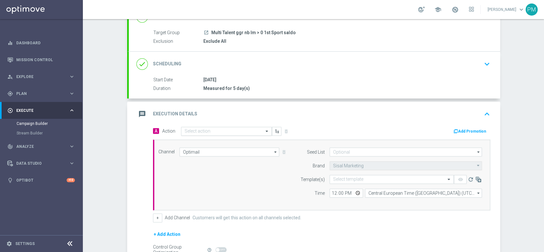
click at [204, 130] on input "text" at bounding box center [220, 131] width 71 height 5
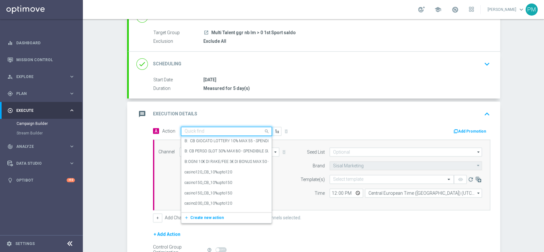
paste input "cashback Sport 30% fino a 20€ giocato min 5€"
type input "cashback Sport 30% fino a 20€ giocato min 5€"
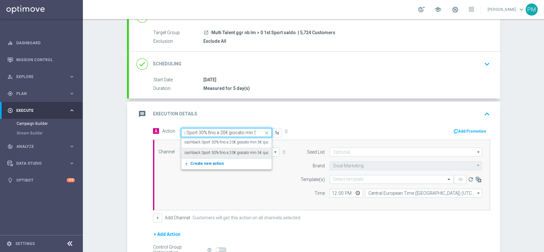
click at [196, 163] on span "Create new action" at bounding box center [206, 163] width 33 height 4
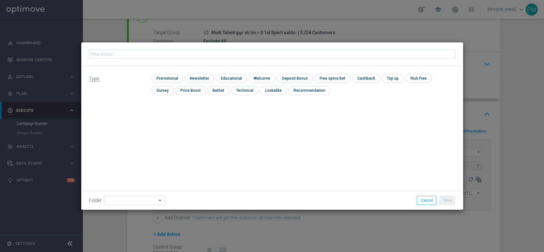
scroll to position [0, 0]
click at [172, 80] on input "checkbox" at bounding box center [166, 78] width 30 height 9
checkbox input "true"
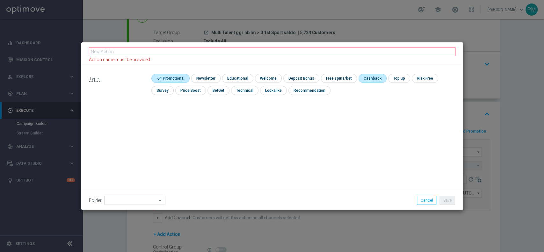
click at [370, 77] on input "checkbox" at bounding box center [372, 78] width 27 height 9
checkbox input "true"
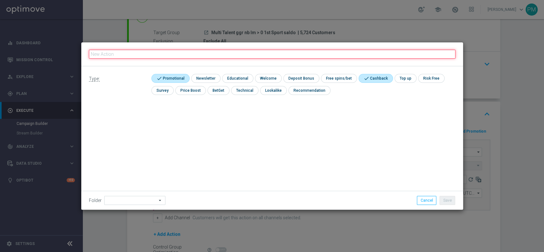
click at [325, 54] on input "text" at bounding box center [272, 54] width 367 height 9
paste input "cashback Sport 30% fino a 20€ giocato min 5€"
type input "cashback Sport 30% fino a 20€ giocato min 5€"
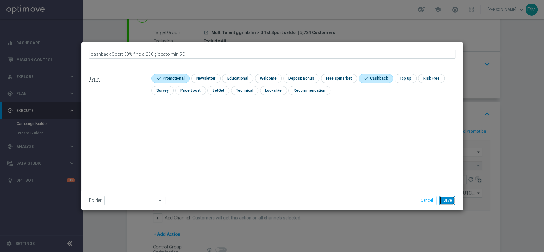
click at [448, 200] on button "Save" at bounding box center [448, 200] width 16 height 9
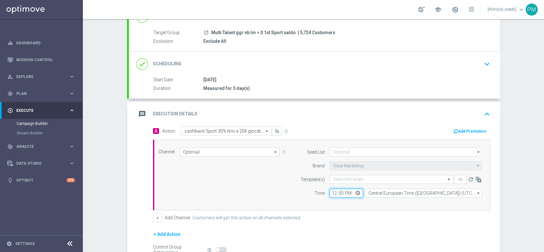
click at [333, 190] on input "12:00" at bounding box center [346, 193] width 33 height 9
type input "19:00"
click at [361, 180] on input "text" at bounding box center [385, 179] width 105 height 5
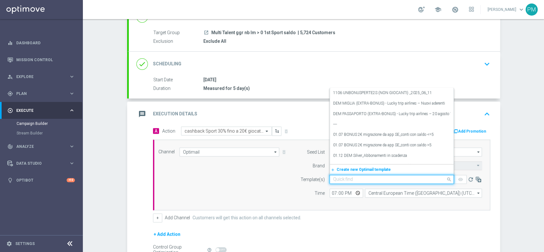
paste input "CBSPORT080925"
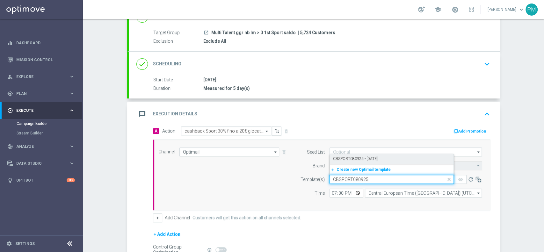
click at [360, 159] on label "CBSPORT080925 - 2025-09-08" at bounding box center [355, 158] width 45 height 5
type input "CBSPORT080925"
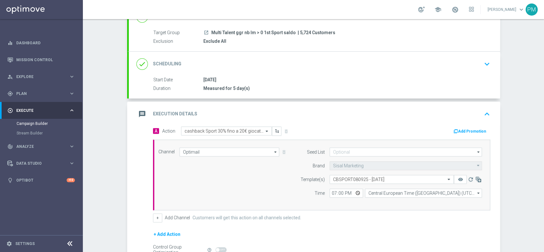
click at [464, 129] on button "Add Promotion" at bounding box center [470, 131] width 35 height 7
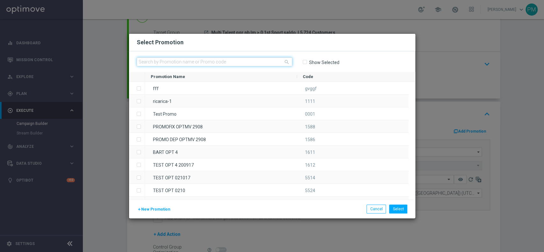
click at [200, 59] on input "text" at bounding box center [215, 61] width 156 height 9
paste input "CBSPORT080925"
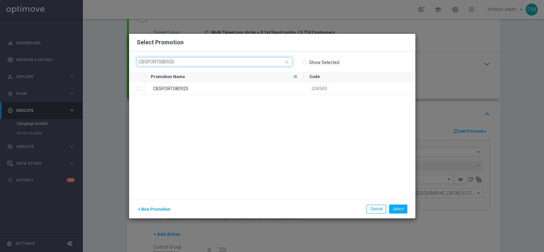
type input "CBSPORT080925"
click at [200, 83] on div "CBSPORT080925" at bounding box center [224, 88] width 159 height 12
click at [395, 209] on button "Select" at bounding box center [398, 209] width 18 height 9
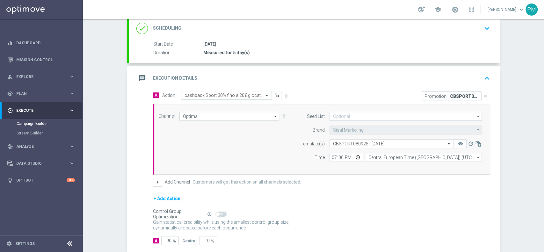
scroll to position [122, 0]
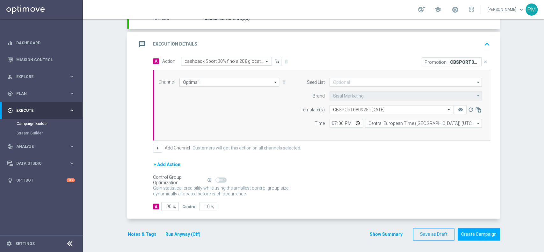
click at [140, 233] on button "Notes & Tags" at bounding box center [142, 235] width 30 height 8
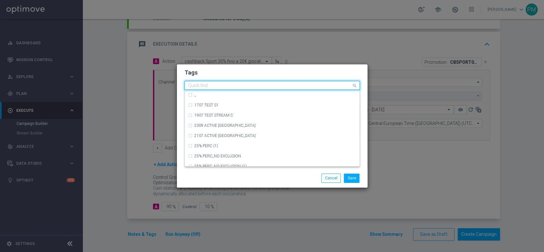
click at [209, 85] on input "text" at bounding box center [270, 85] width 164 height 5
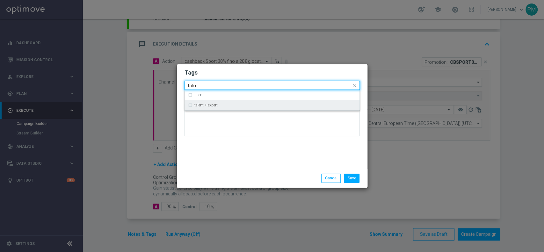
click at [212, 104] on label "talent + expert" at bounding box center [206, 105] width 23 height 4
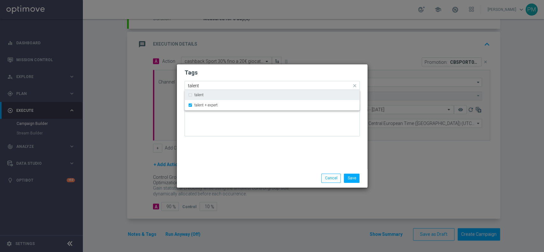
click at [194, 85] on input "talent" at bounding box center [270, 85] width 164 height 5
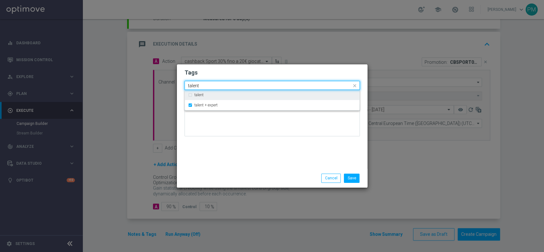
click at [194, 85] on input "talent" at bounding box center [270, 85] width 164 height 5
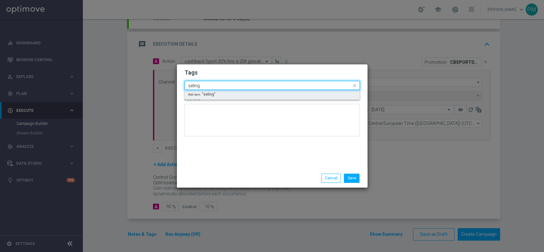
click at [194, 85] on input "seling" at bounding box center [270, 85] width 164 height 5
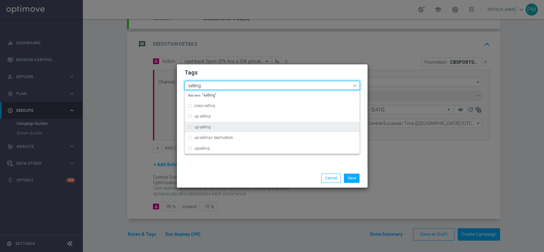
click at [206, 128] on label "up-selling" at bounding box center [203, 127] width 16 height 4
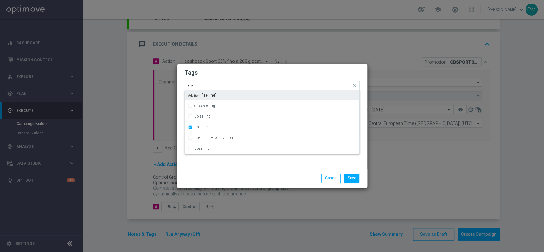
click at [193, 87] on input "selling" at bounding box center [270, 85] width 164 height 5
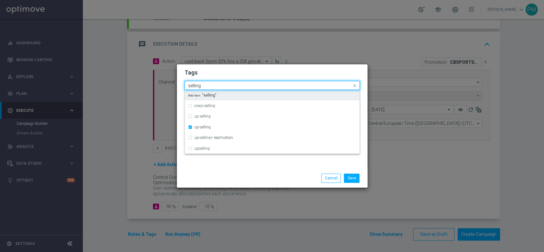
click at [193, 87] on input "selling" at bounding box center [270, 85] width 164 height 5
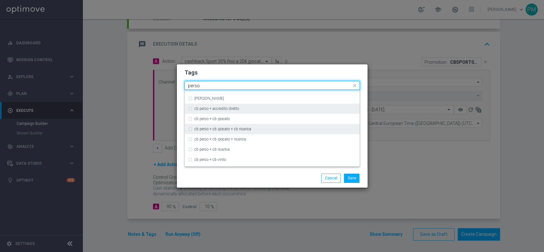
scroll to position [0, 0]
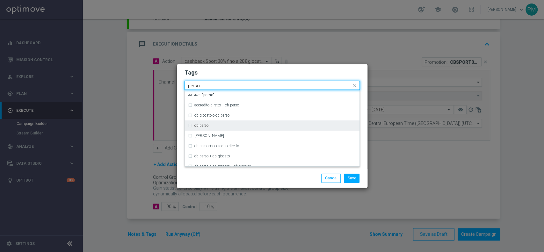
click at [224, 125] on div "cb perso" at bounding box center [276, 126] width 162 height 4
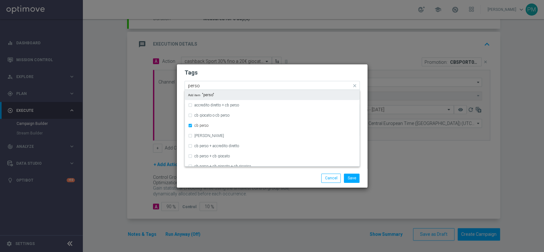
click at [194, 87] on input "perso" at bounding box center [270, 85] width 164 height 5
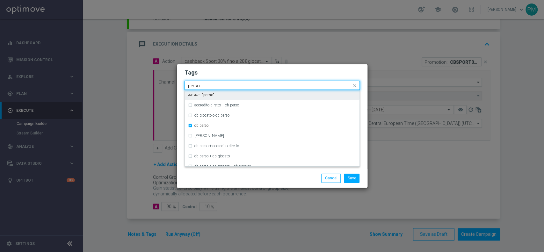
click at [194, 87] on input "perso" at bounding box center [270, 85] width 164 height 5
type input "g"
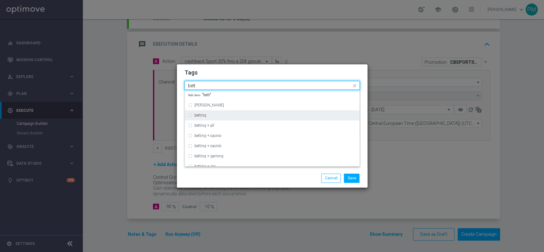
click at [196, 117] on label "betting" at bounding box center [201, 116] width 12 height 4
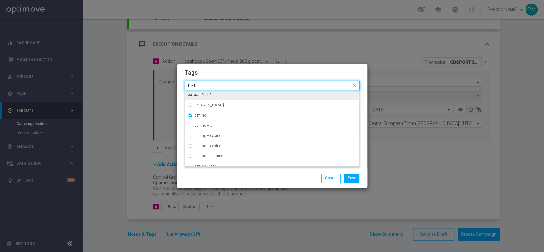
click at [191, 85] on input "bett" at bounding box center [270, 85] width 164 height 5
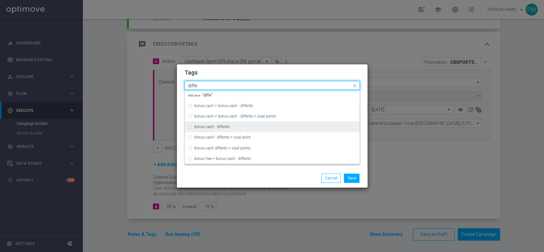
click at [213, 126] on label "bonus cash - differito" at bounding box center [212, 127] width 35 height 4
type input "diffe"
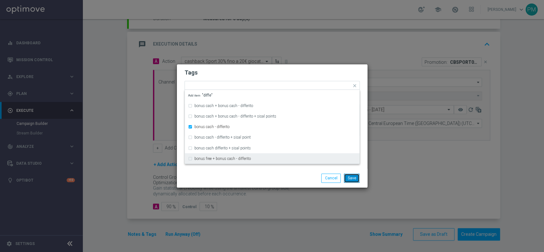
click at [357, 177] on button "Save" at bounding box center [352, 178] width 16 height 9
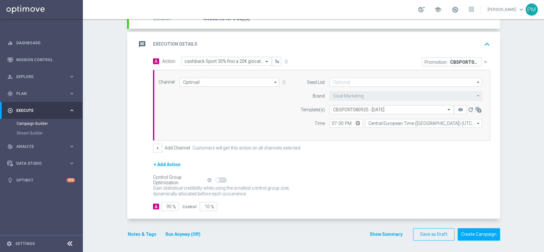
click at [390, 42] on div "message Execution Details keyboard_arrow_up" at bounding box center [315, 44] width 356 height 12
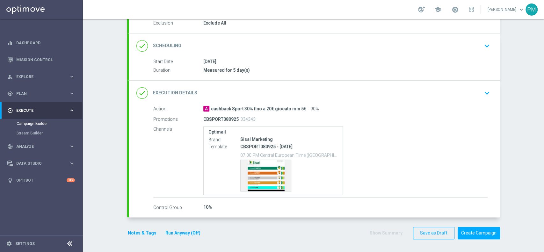
scroll to position [70, 0]
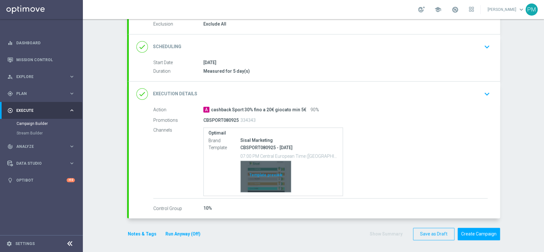
click at [252, 169] on div "Template preview" at bounding box center [266, 176] width 50 height 31
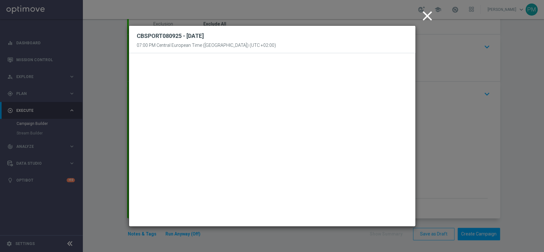
click at [431, 12] on icon "close" at bounding box center [428, 16] width 16 height 16
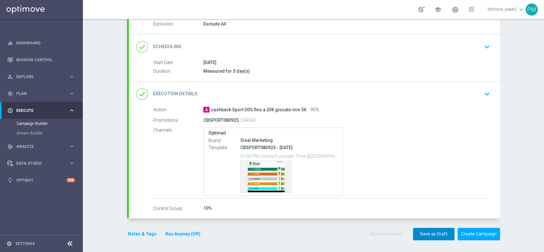
click at [419, 234] on button "Save as Draft" at bounding box center [433, 234] width 41 height 12
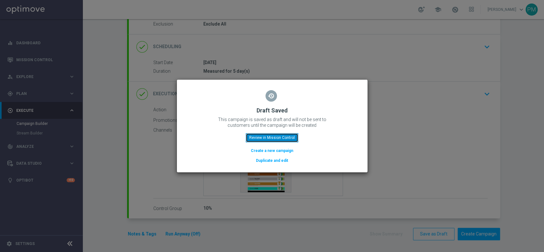
click at [271, 139] on button "Review in Mission Control" at bounding box center [272, 137] width 53 height 9
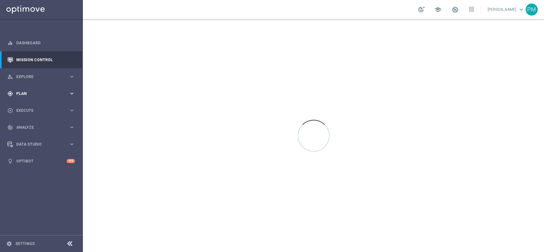
click at [18, 96] on div "gps_fixed Plan" at bounding box center [38, 94] width 62 height 6
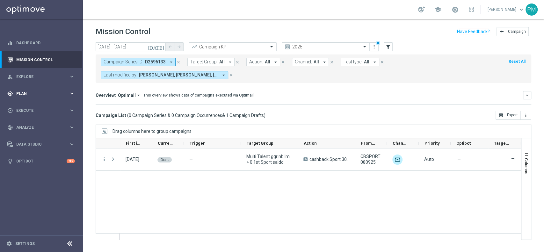
click at [30, 92] on span "Plan" at bounding box center [42, 94] width 53 height 4
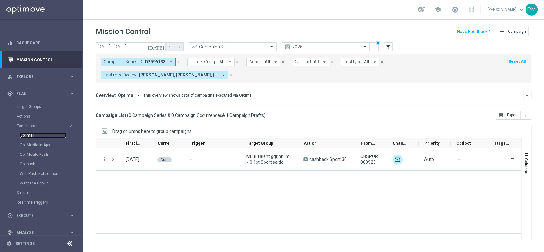
click at [30, 136] on link "Optimail" at bounding box center [43, 135] width 47 height 5
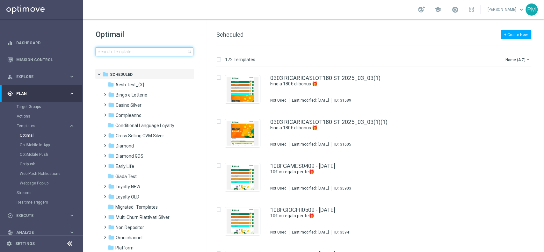
click at [142, 52] on input at bounding box center [145, 51] width 98 height 9
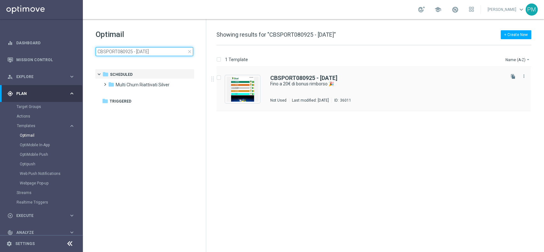
type input "CBSPORT080925 - 2025-09-08"
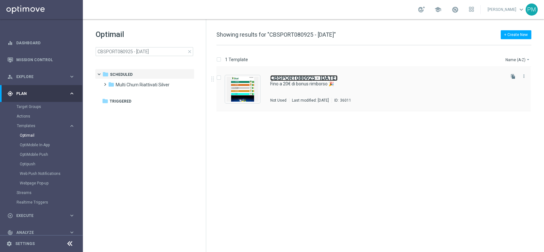
click at [295, 77] on b "CBSPORT080925 - 2025-09-08" at bounding box center [303, 78] width 67 height 7
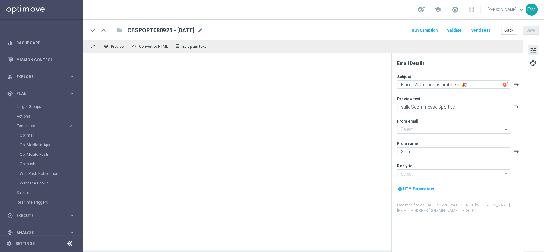
type input "newsletter@comunicazioni.sisal.it"
type input "info@sisal.it"
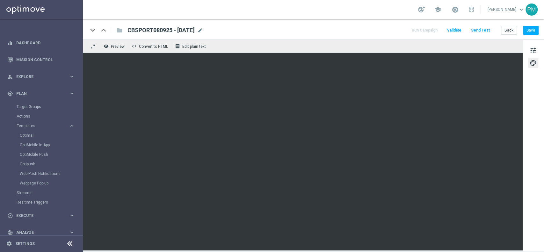
click at [531, 23] on div "keyboard_arrow_down keyboard_arrow_up folder CBSPORT080925 - 2025-09-08 CBSPORT…" at bounding box center [314, 29] width 462 height 20
click at [531, 29] on button "Save" at bounding box center [531, 30] width 16 height 9
click at [32, 55] on link "Mission Control" at bounding box center [45, 59] width 59 height 17
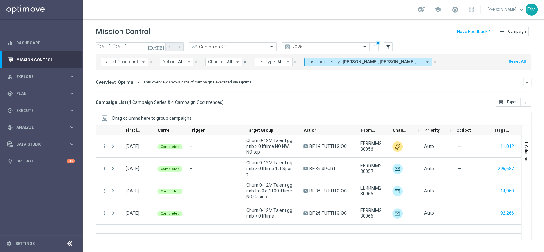
click at [160, 45] on icon "[DATE]" at bounding box center [156, 47] width 17 height 6
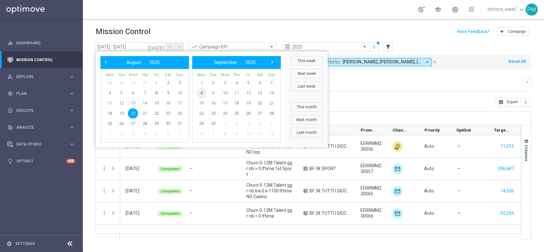
click at [202, 93] on span "8" at bounding box center [201, 93] width 10 height 10
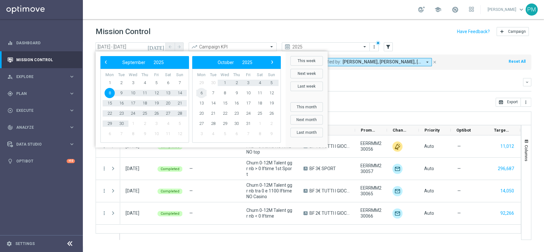
click at [202, 93] on span "6" at bounding box center [201, 93] width 10 height 10
type input "[DATE] - [DATE]"
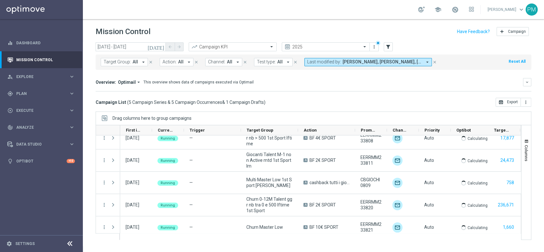
scroll to position [36, 0]
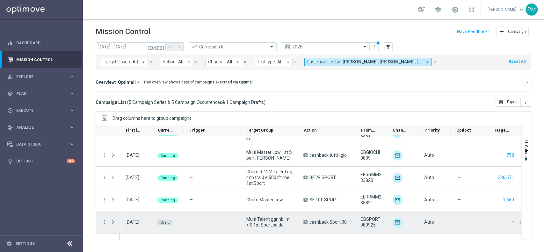
click at [105, 221] on icon "more_vert" at bounding box center [104, 222] width 6 height 6
click at [133, 204] on div "Edit" at bounding box center [146, 203] width 59 height 4
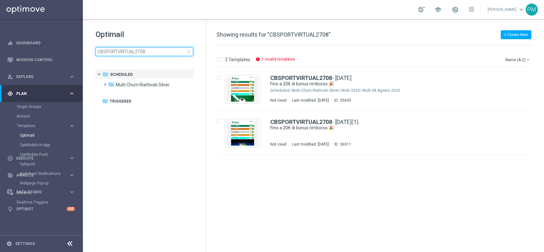
click at [117, 54] on input "CBSPORTVIRTUAL2708" at bounding box center [145, 51] width 98 height 9
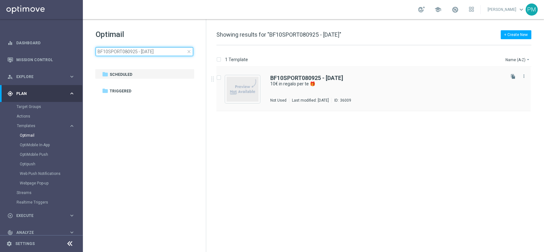
type input "BF10SPORT080925 - 2025-09-08"
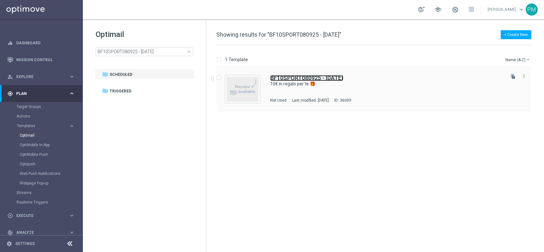
click at [291, 78] on b "BF10SPORT080925 - 2025-09-08" at bounding box center [306, 78] width 73 height 7
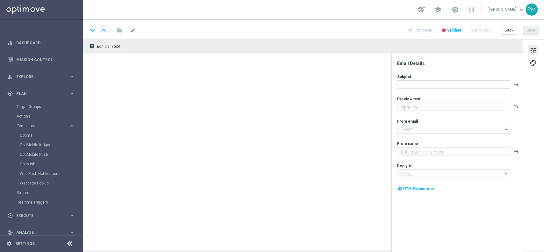
type textarea "da usare sulle Scommesse Sportive! ⚽"
type input "newsletter@comunicazioni.sisal.it"
type textarea "Sisal"
type input "info@sisal.it"
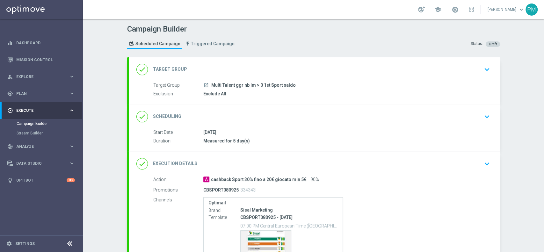
click at [273, 112] on div "done Scheduling keyboard_arrow_down" at bounding box center [315, 117] width 356 height 12
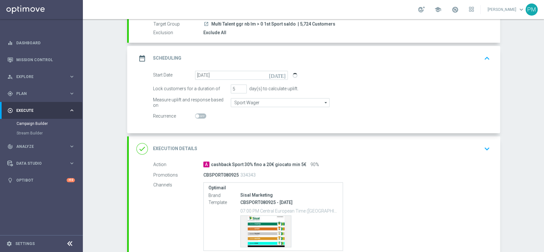
scroll to position [123, 0]
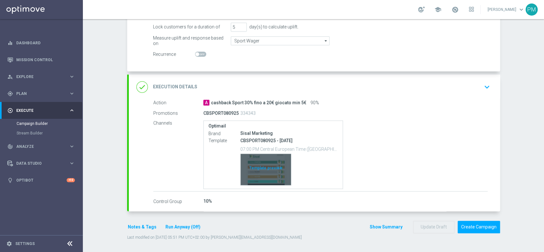
click at [258, 175] on div "Template preview" at bounding box center [266, 169] width 50 height 31
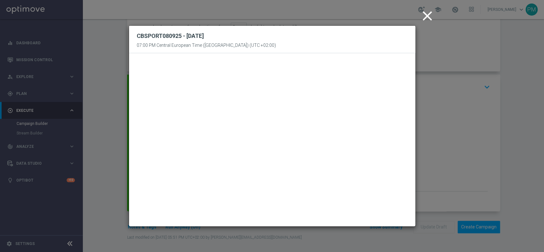
click at [430, 18] on icon "close" at bounding box center [428, 16] width 16 height 16
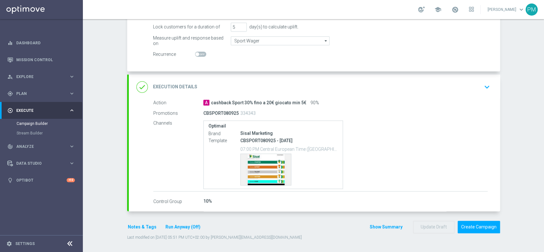
click at [136, 226] on button "Notes & Tags" at bounding box center [142, 227] width 30 height 8
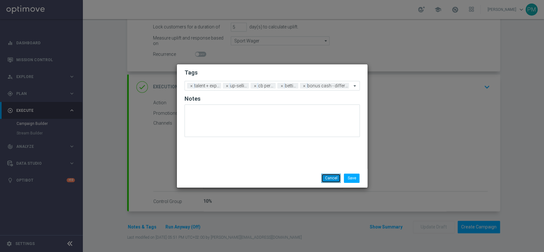
click at [329, 181] on button "Cancel" at bounding box center [330, 178] width 19 height 9
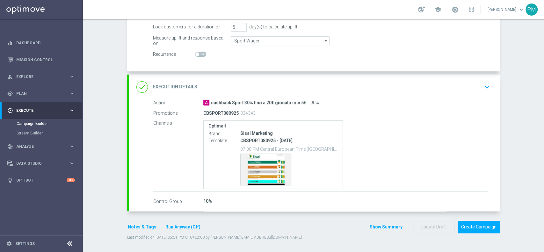
click at [137, 222] on div "Notes & Tags Run Anyway (Off)" at bounding box center [168, 227] width 82 height 12
click at [135, 224] on button "Notes & Tags" at bounding box center [142, 227] width 30 height 8
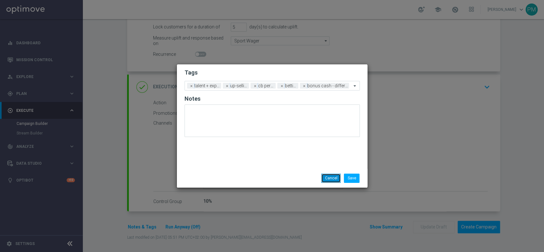
click at [327, 179] on button "Cancel" at bounding box center [330, 178] width 19 height 9
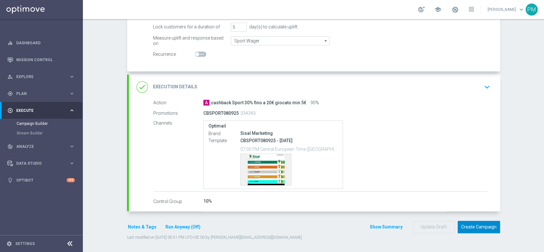
click at [464, 223] on button "Create Campaign" at bounding box center [479, 227] width 42 height 12
click at [452, 9] on span at bounding box center [455, 9] width 7 height 7
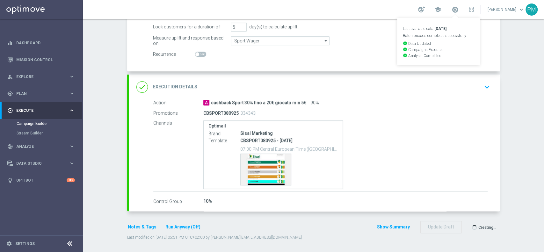
click at [362, 10] on div "school Last available data: 7 Sep 2025 Batch process completed successfully che…" at bounding box center [314, 9] width 462 height 19
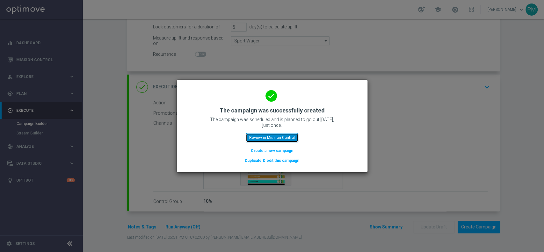
click at [288, 137] on button "Review in Mission Control" at bounding box center [272, 137] width 53 height 9
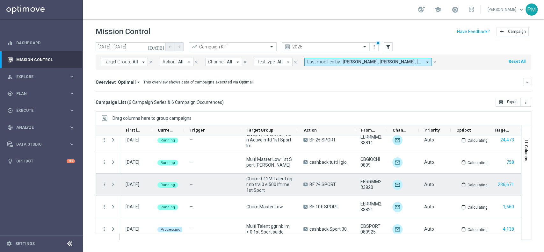
scroll to position [36, 0]
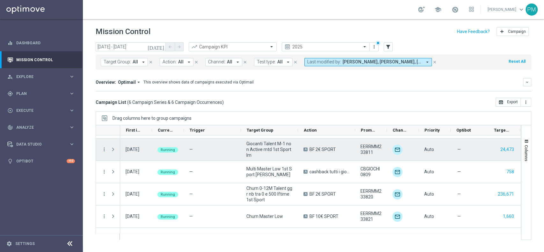
scroll to position [36, 0]
